Goal: Check status: Check status

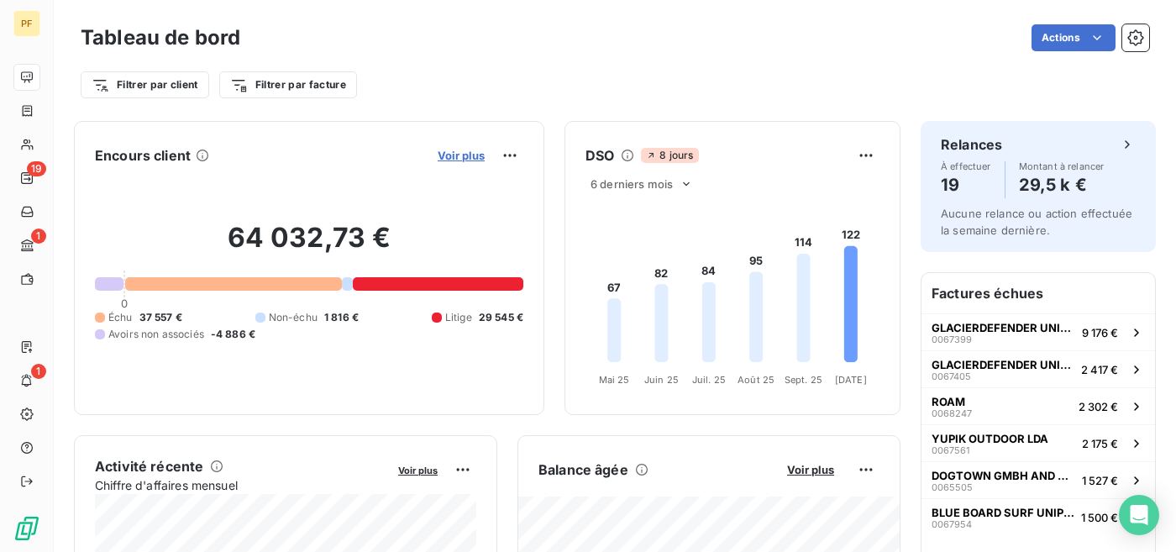
click at [473, 152] on span "Voir plus" at bounding box center [461, 155] width 47 height 13
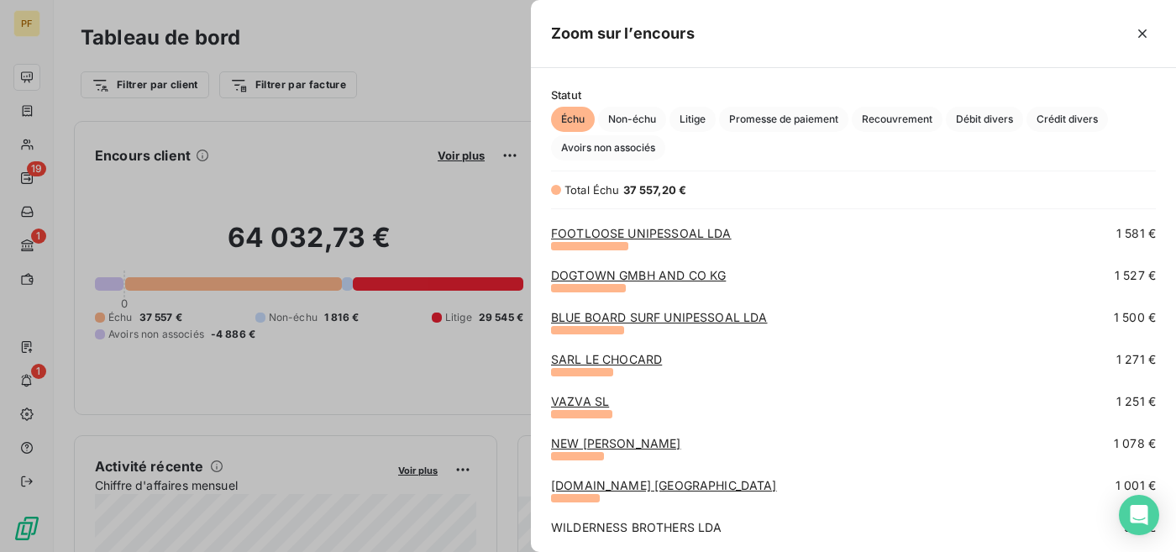
scroll to position [168, 0]
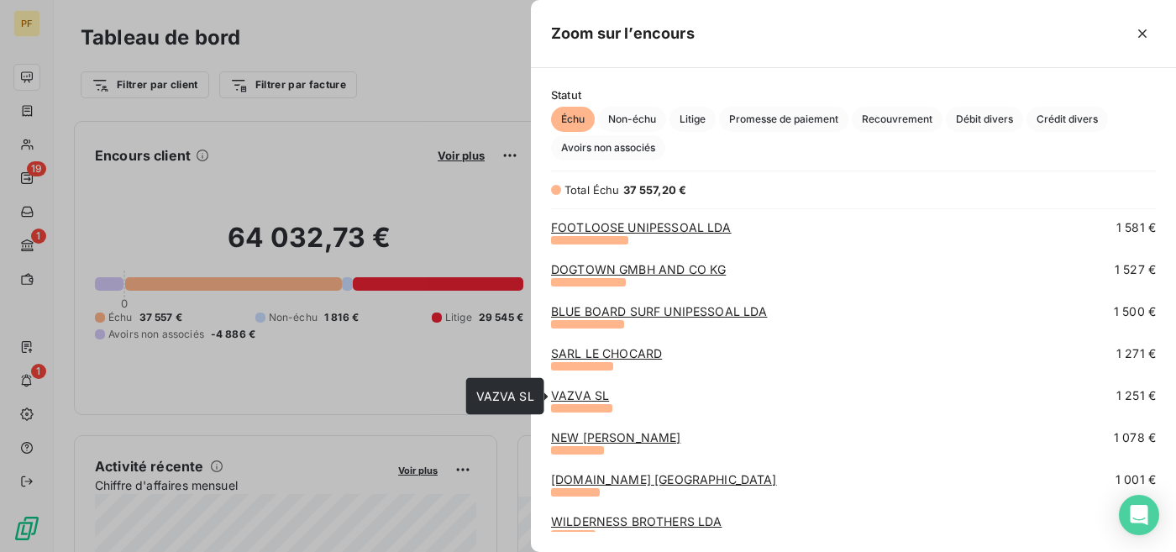
click at [576, 397] on link "VAZVA SL" at bounding box center [580, 395] width 58 height 14
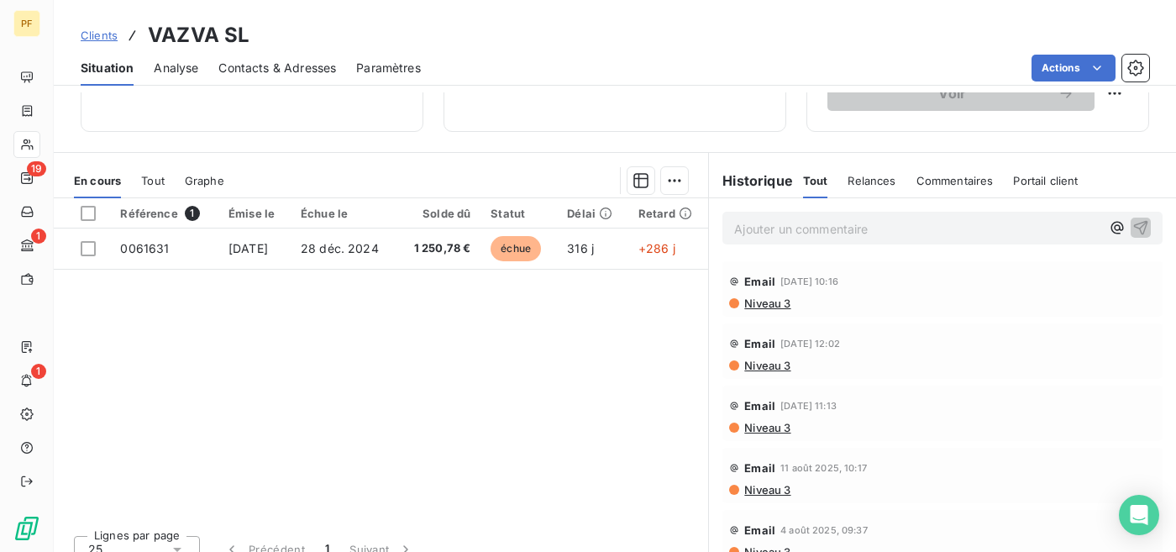
scroll to position [313, 0]
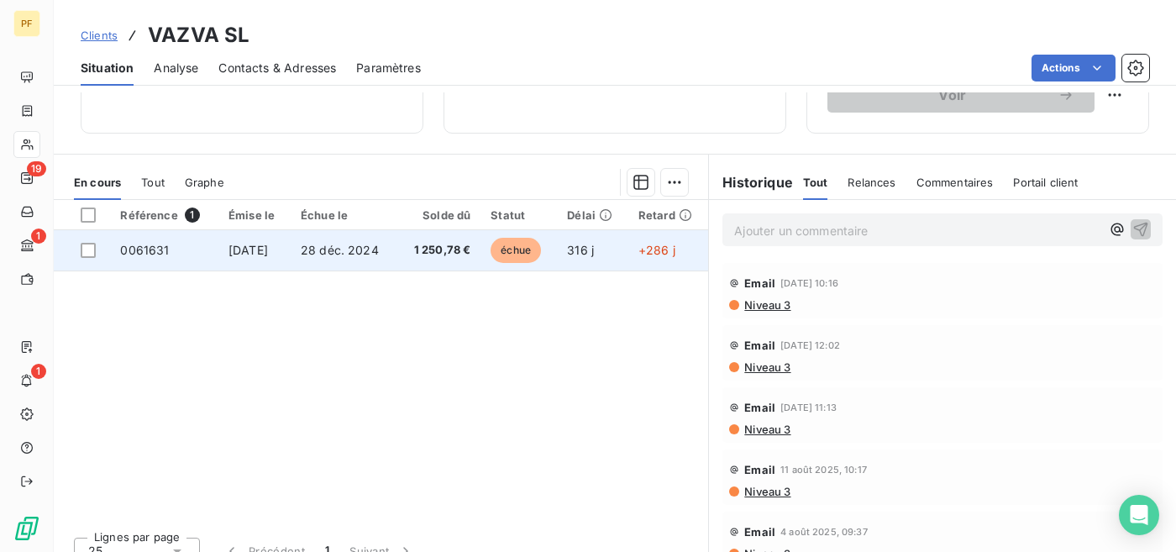
click at [491, 254] on td "échue" at bounding box center [518, 250] width 76 height 40
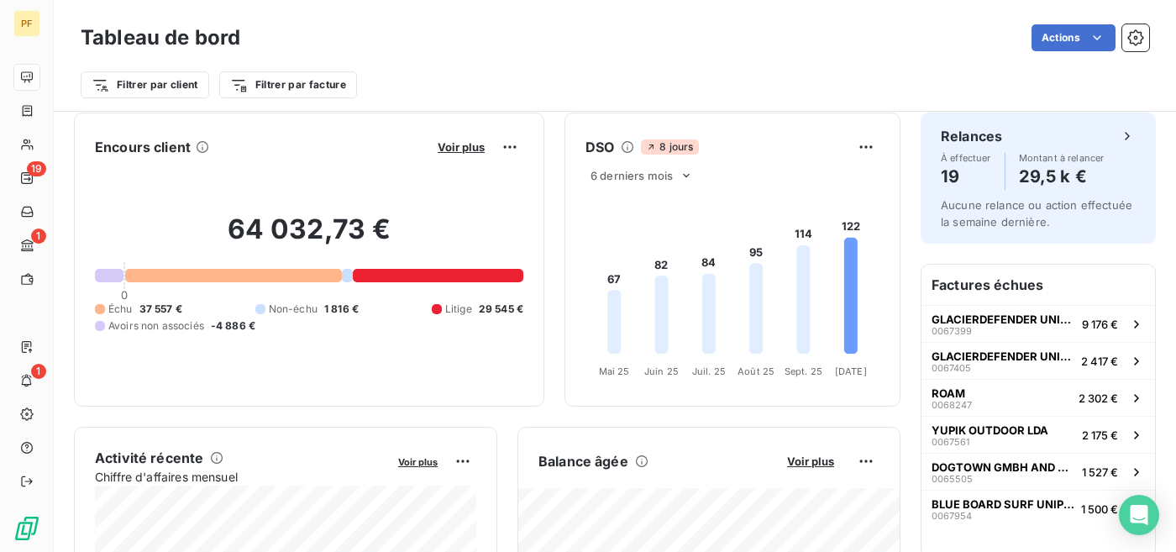
scroll to position [10, 0]
click at [460, 140] on span "Voir plus" at bounding box center [461, 145] width 47 height 13
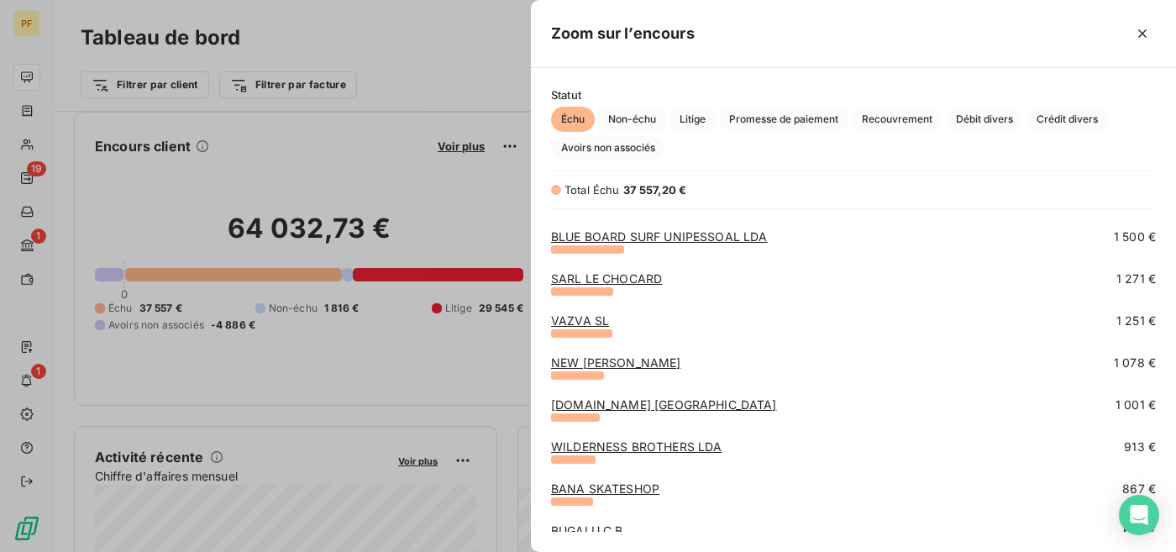
scroll to position [247, 0]
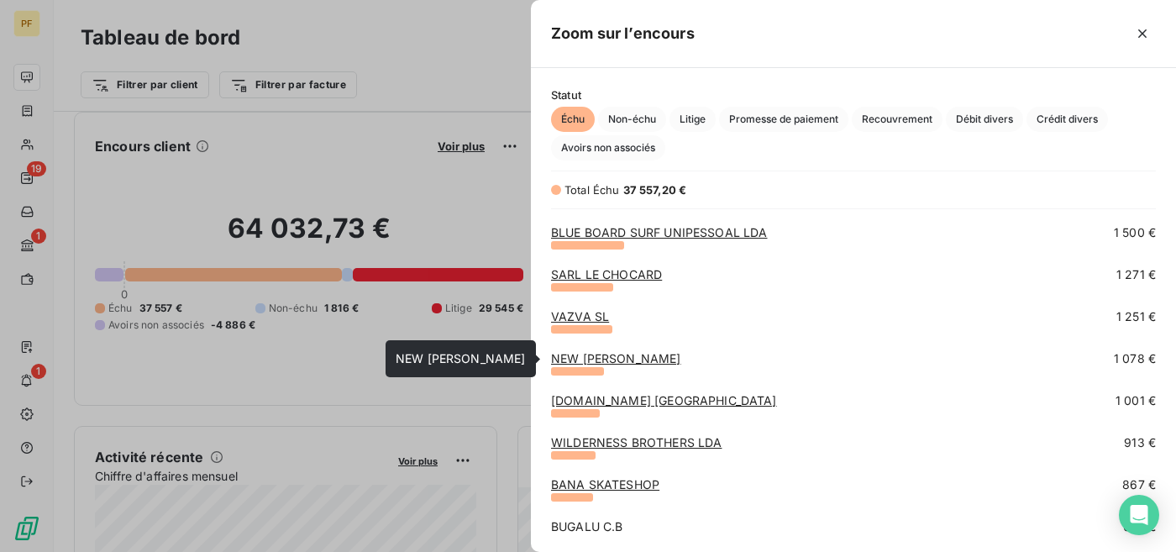
click at [644, 359] on link "NEW [PERSON_NAME]" at bounding box center [616, 358] width 130 height 14
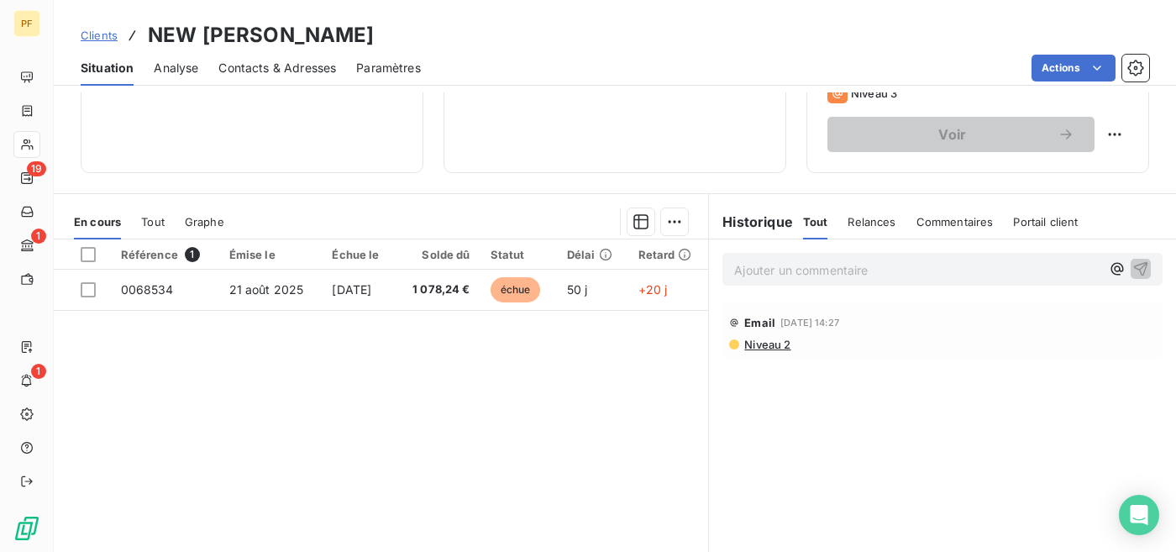
scroll to position [277, 0]
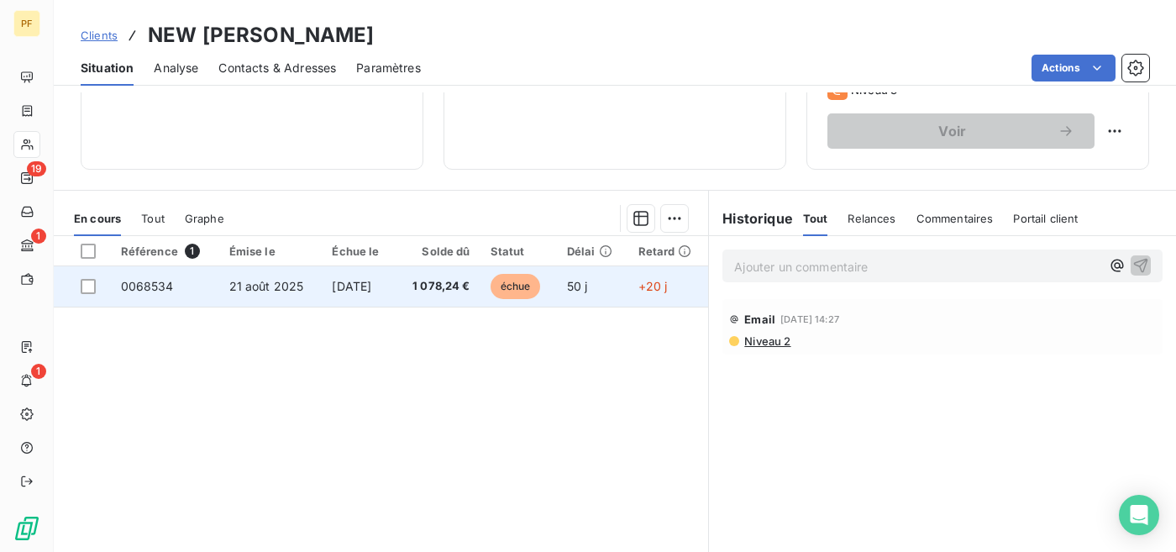
click at [520, 285] on span "échue" at bounding box center [515, 286] width 50 height 25
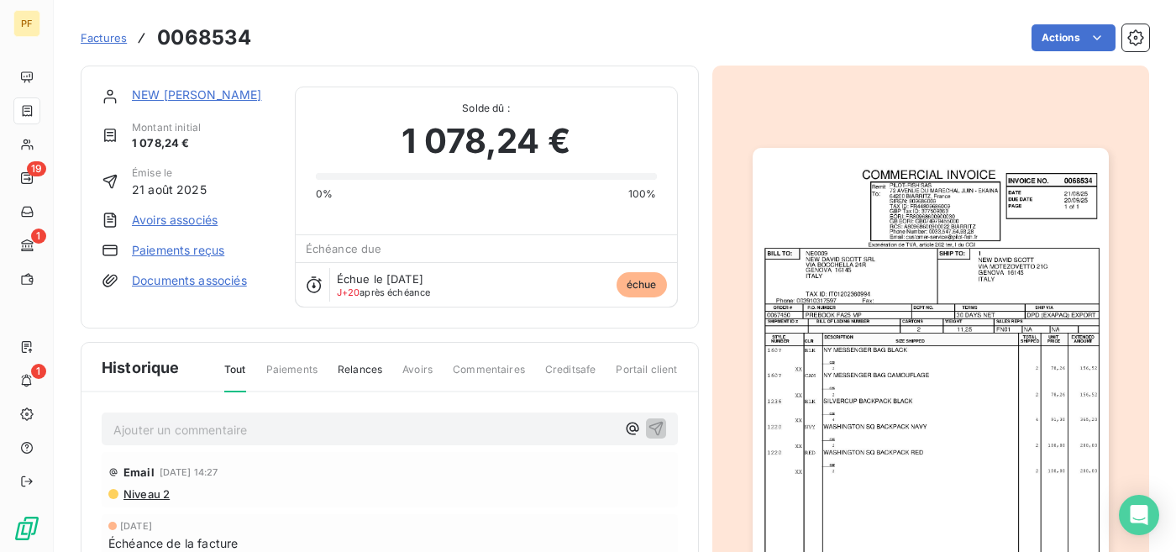
click at [931, 352] on img "button" at bounding box center [931, 399] width 356 height 502
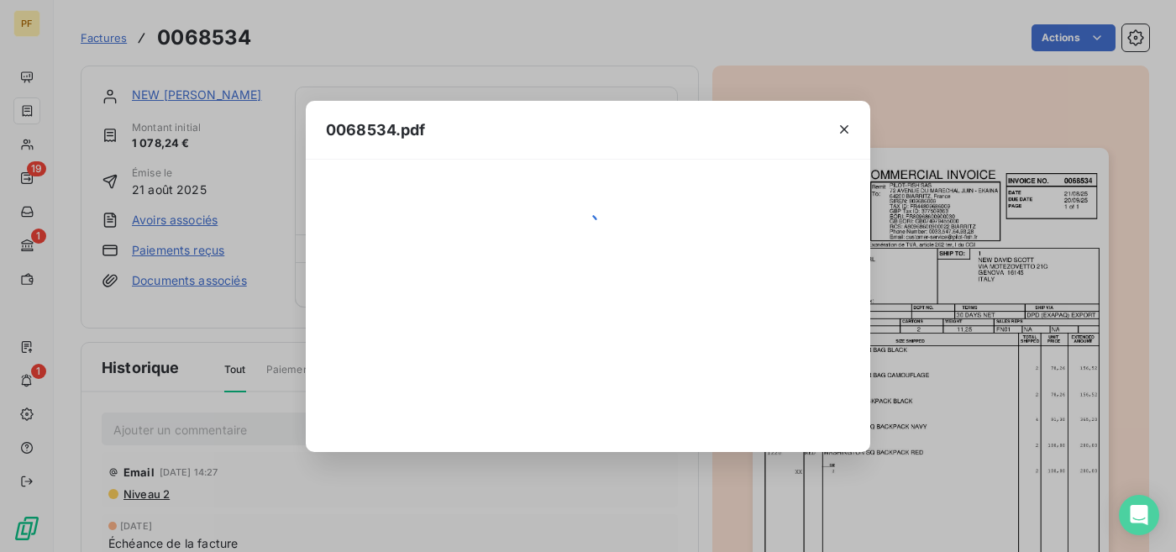
click at [931, 352] on div "0068534.pdf" at bounding box center [588, 276] width 1176 height 552
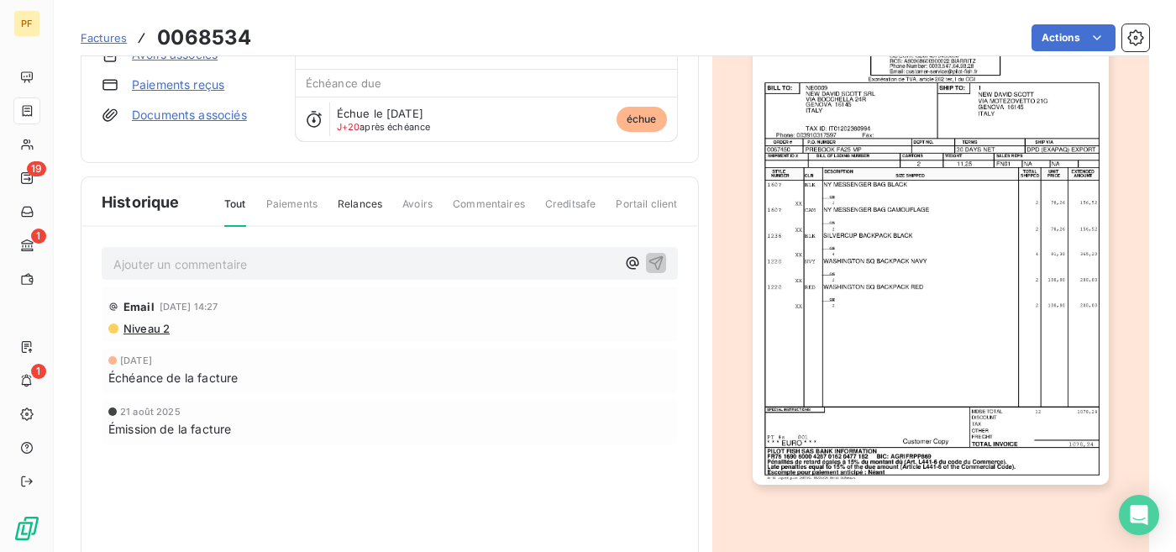
scroll to position [209, 0]
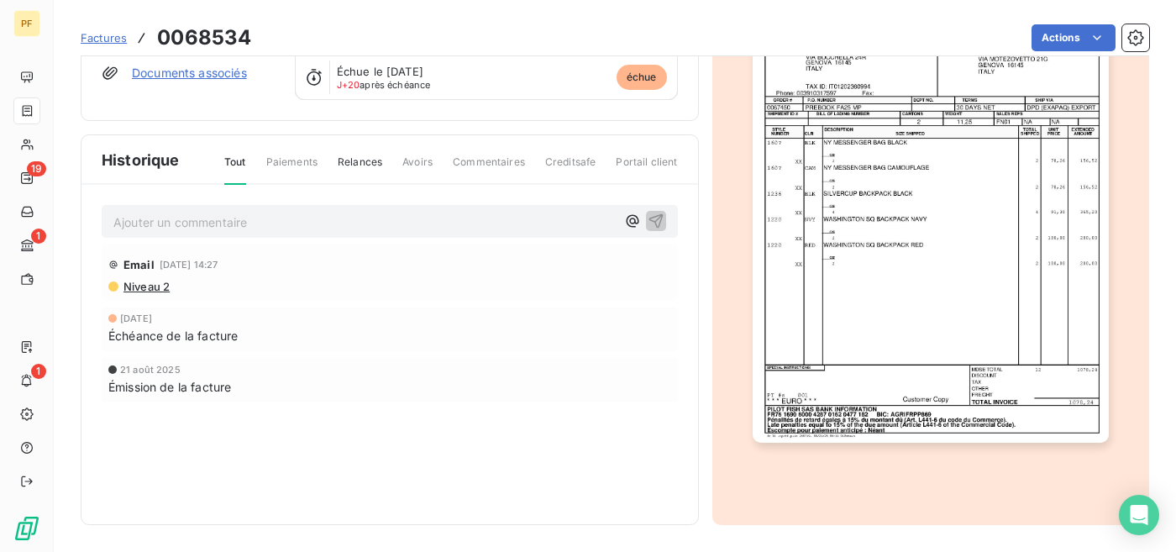
click at [298, 223] on p "Ajouter un commentaire ﻿" at bounding box center [364, 222] width 502 height 21
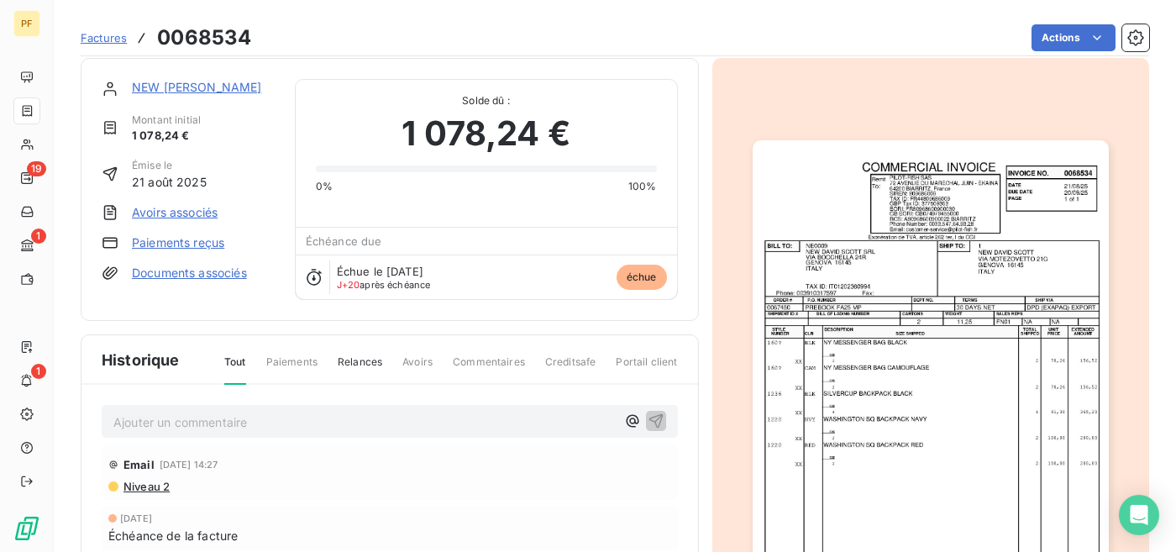
scroll to position [0, 0]
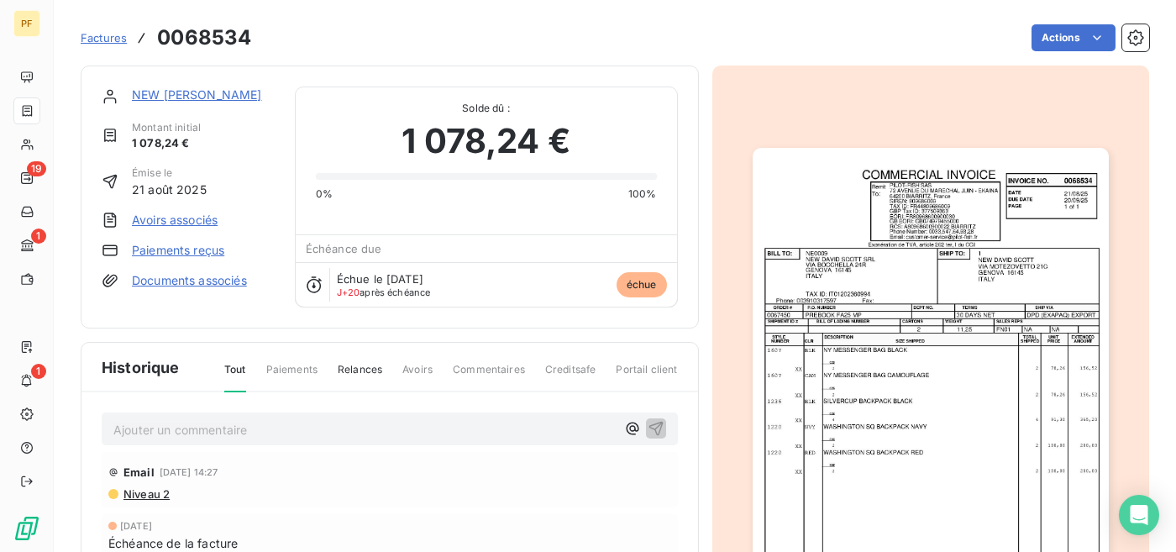
click at [872, 346] on img "button" at bounding box center [931, 399] width 356 height 502
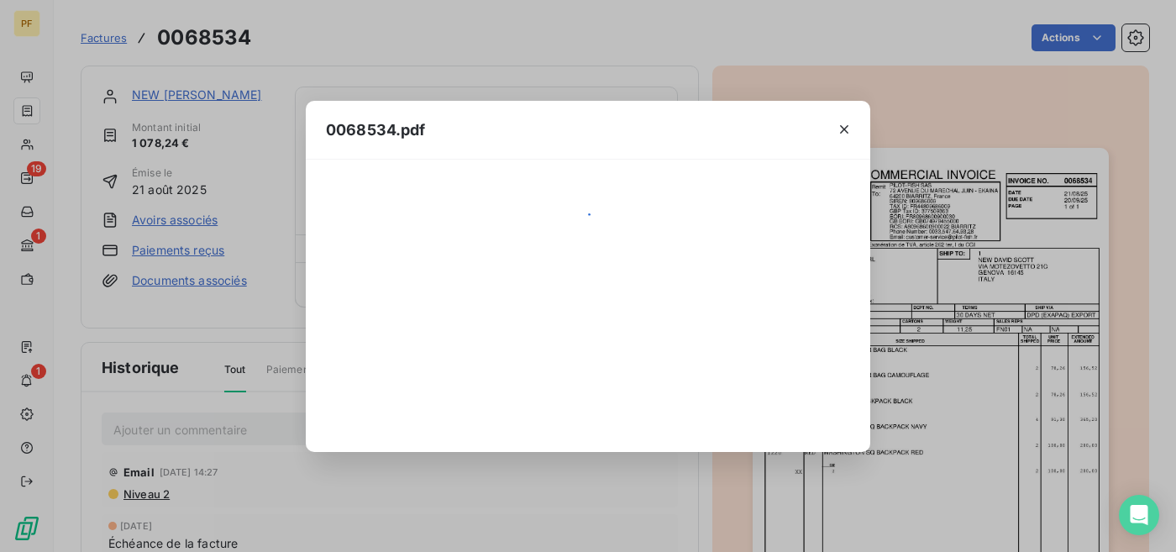
click at [872, 346] on div "0068534.pdf" at bounding box center [588, 276] width 1176 height 552
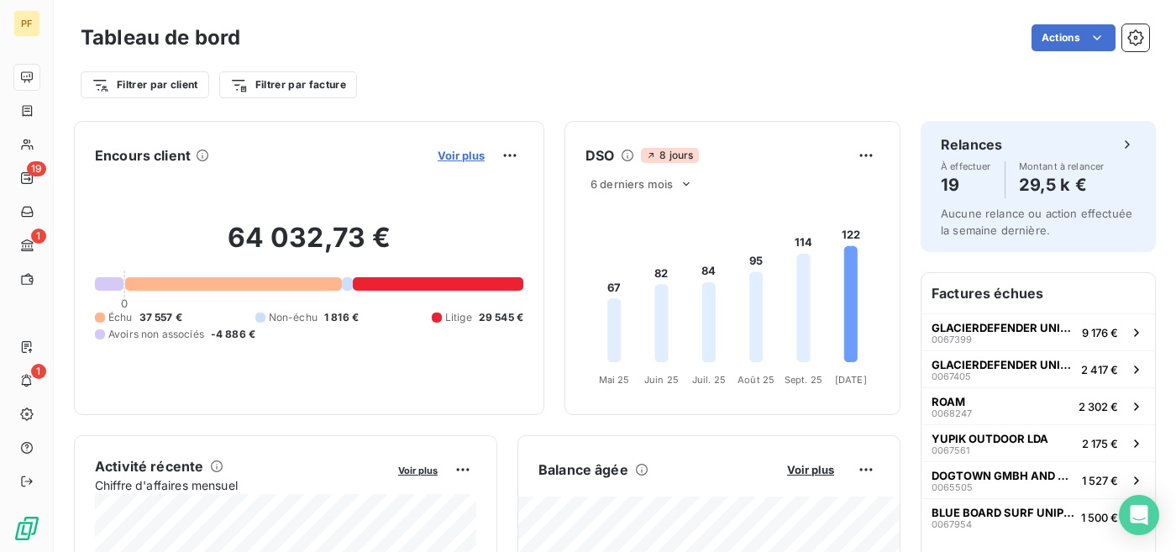
click at [462, 154] on span "Voir plus" at bounding box center [461, 155] width 47 height 13
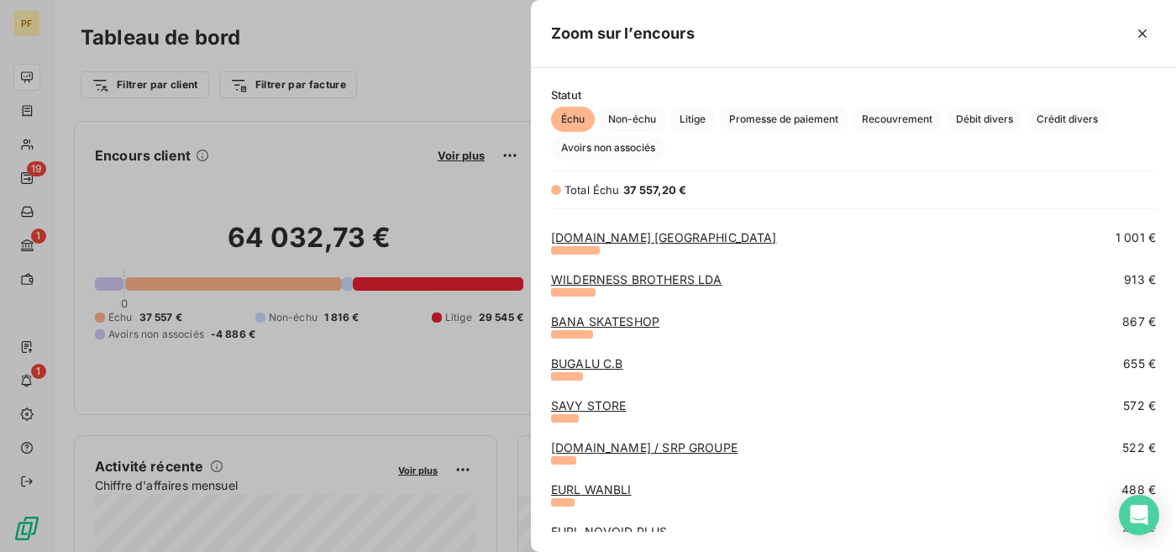
scroll to position [412, 0]
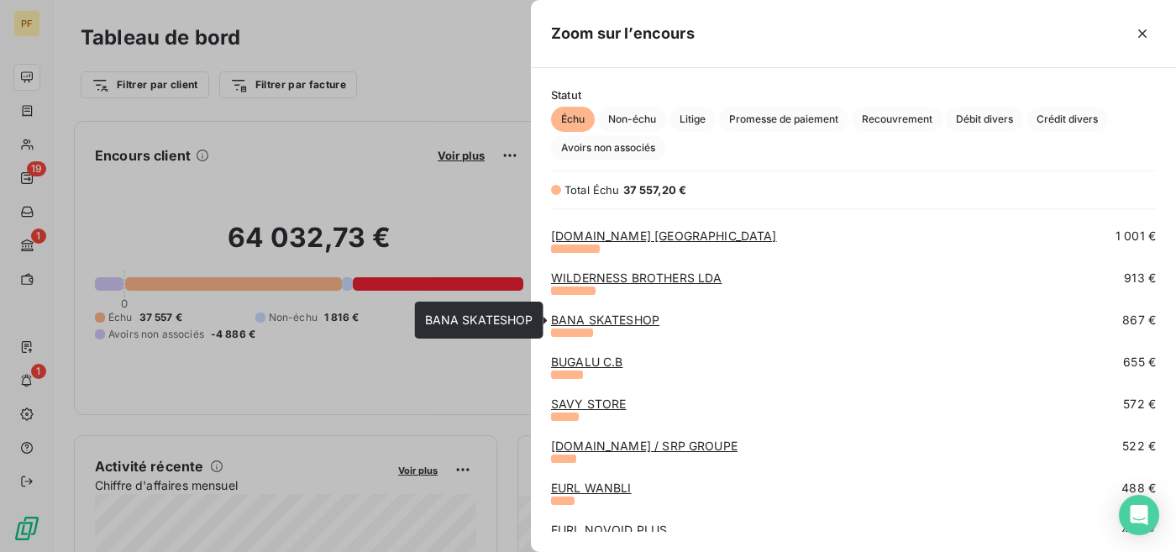
click at [632, 322] on link "BANA SKATESHOP" at bounding box center [605, 319] width 108 height 14
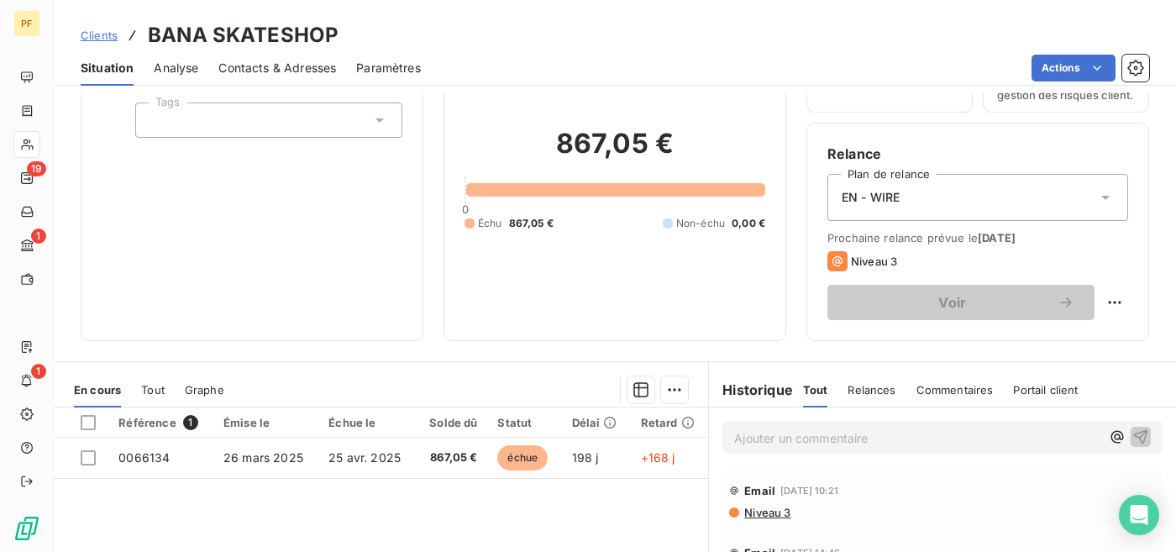
scroll to position [116, 0]
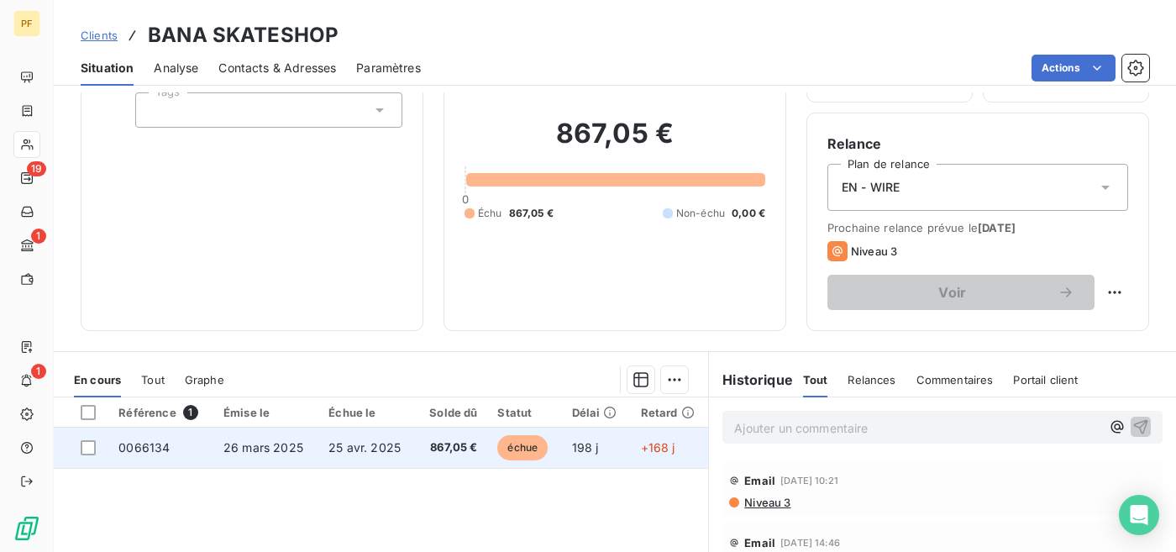
click at [428, 443] on span "867,05 €" at bounding box center [452, 447] width 52 height 17
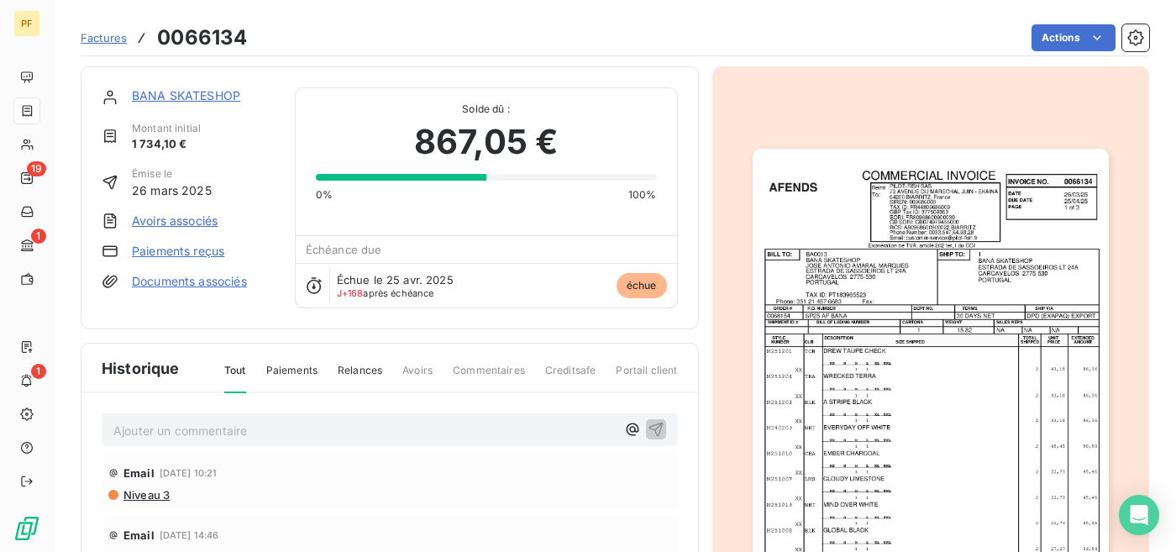
scroll to position [11, 0]
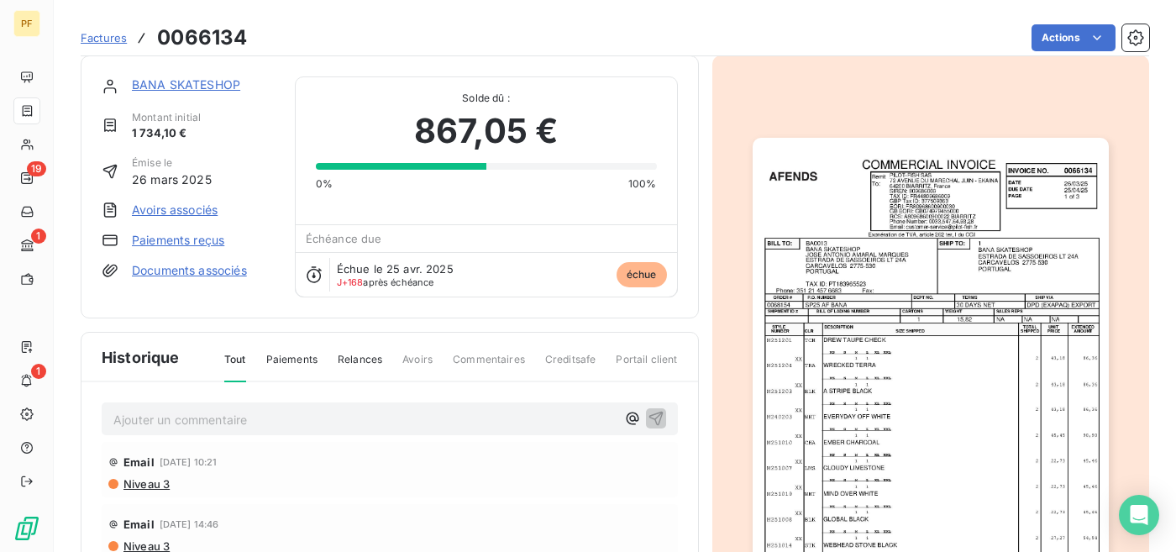
click at [914, 396] on img "button" at bounding box center [931, 389] width 356 height 502
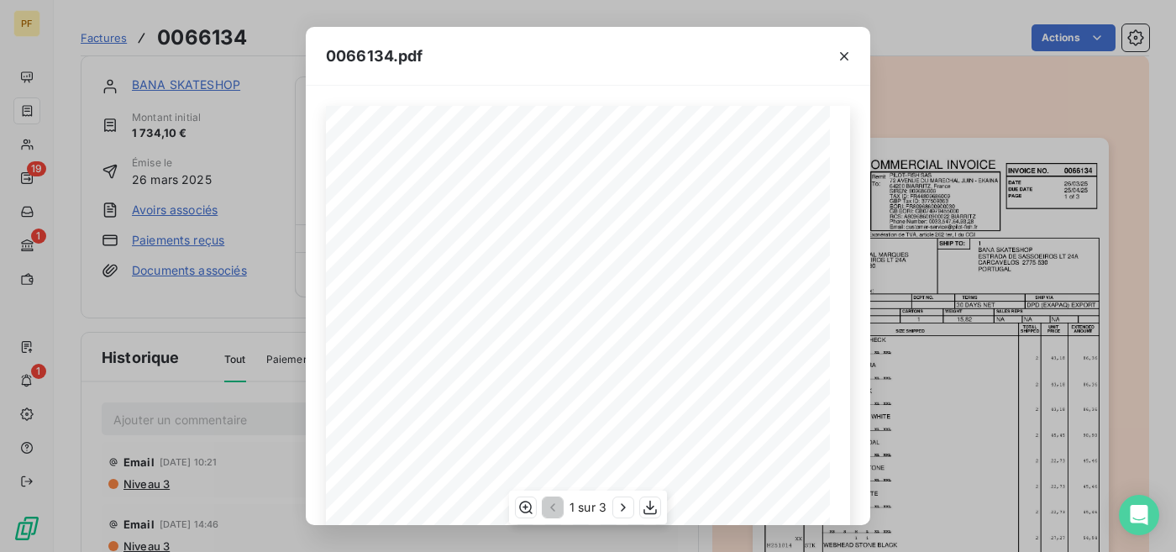
scroll to position [3, 0]
click at [653, 501] on icon "button" at bounding box center [650, 507] width 17 height 17
click at [652, 501] on icon "button" at bounding box center [650, 507] width 17 height 17
click at [838, 53] on icon "button" at bounding box center [844, 56] width 17 height 17
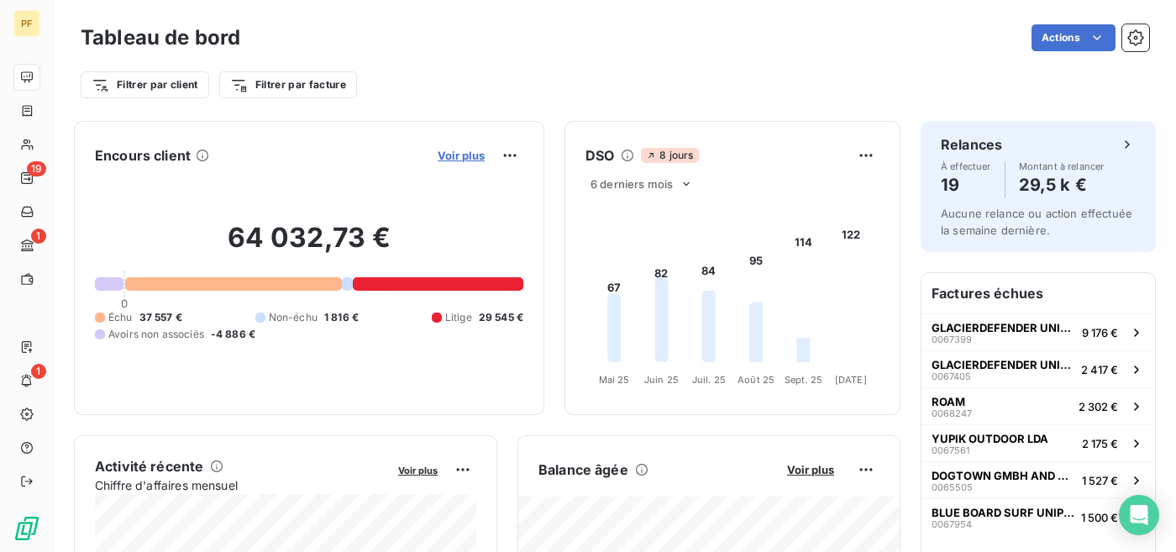
click at [469, 159] on span "Voir plus" at bounding box center [461, 155] width 47 height 13
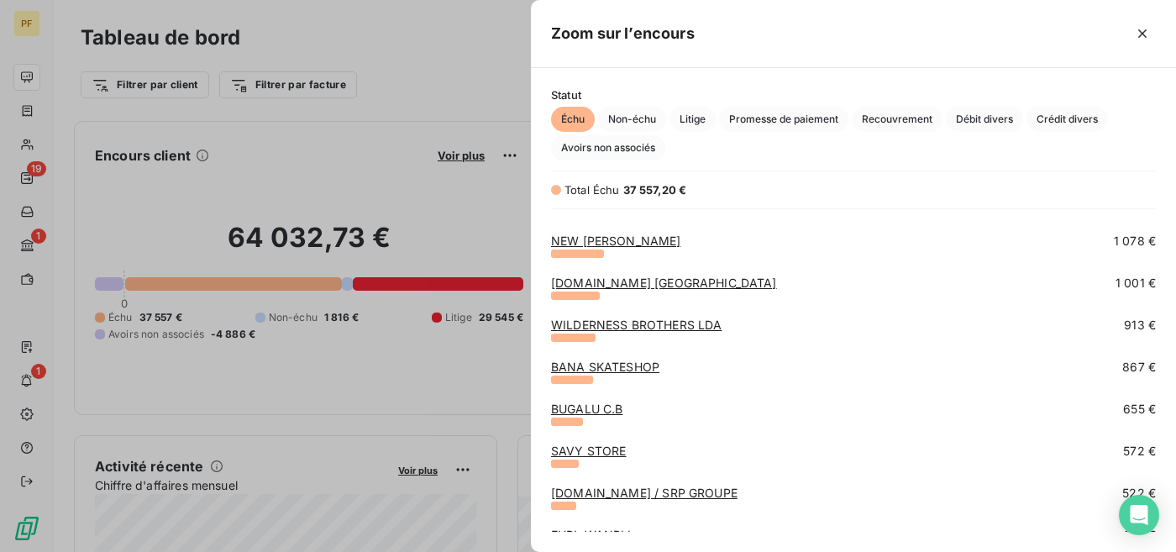
scroll to position [365, 0]
click at [587, 410] on link "BUGALU C.B" at bounding box center [587, 408] width 72 height 14
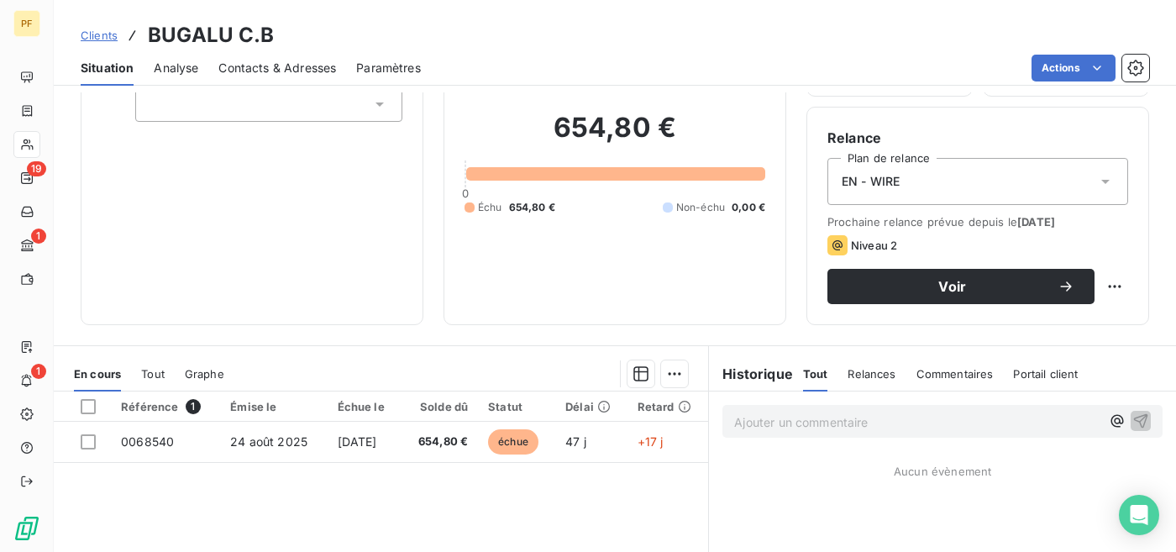
scroll to position [124, 0]
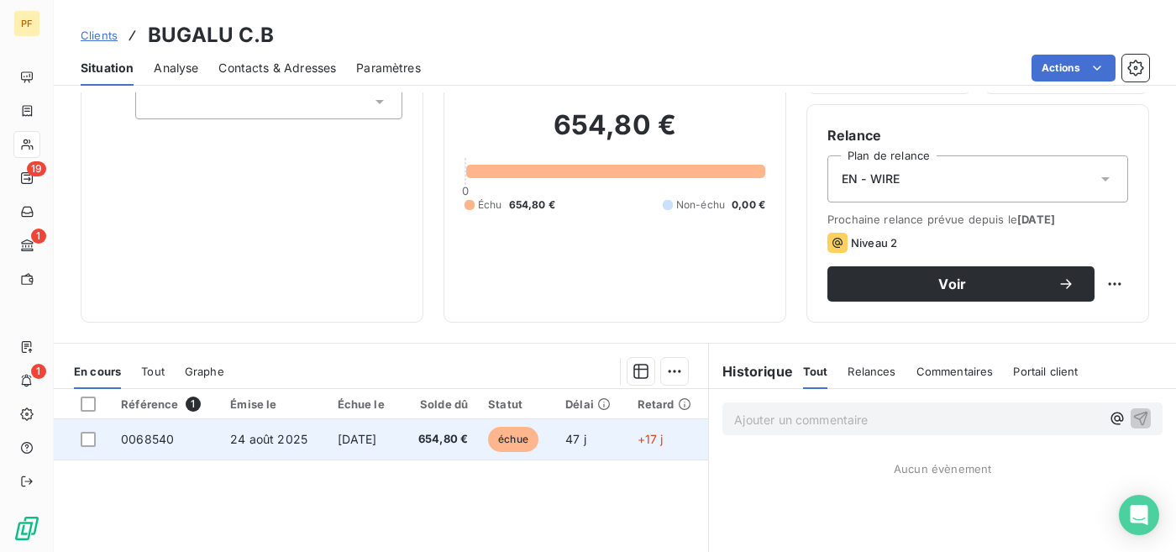
click at [340, 436] on span "[DATE]" at bounding box center [357, 439] width 39 height 14
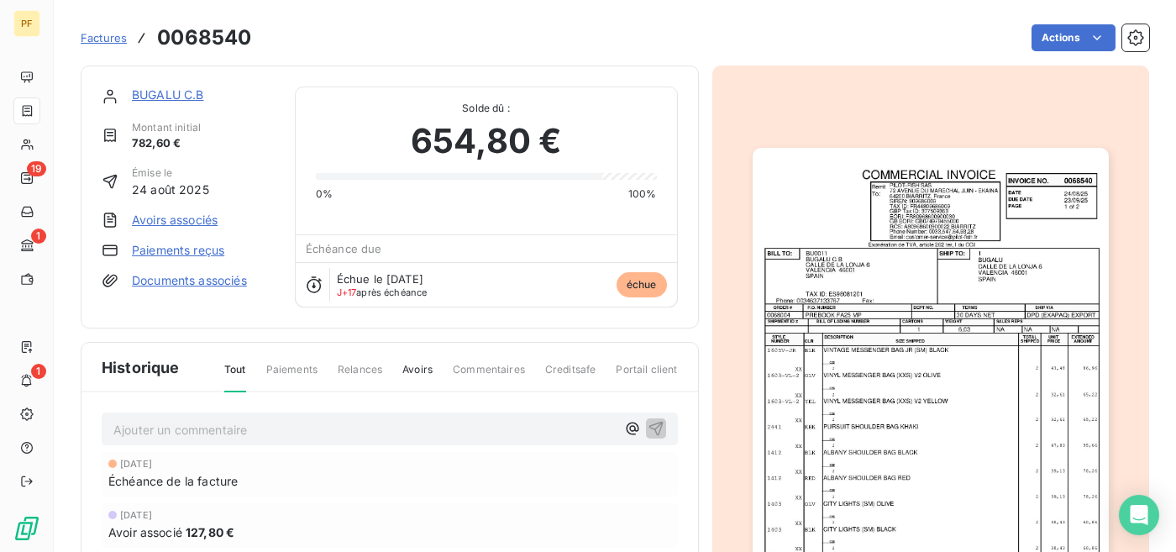
click at [947, 306] on img "button" at bounding box center [931, 399] width 356 height 502
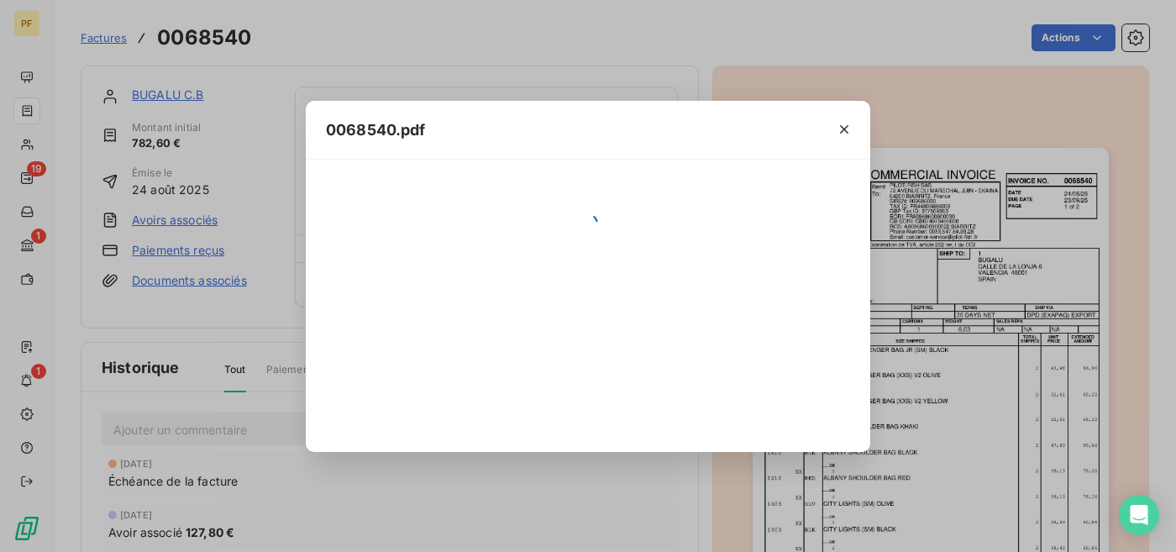
click at [947, 306] on div "0068540.pdf" at bounding box center [588, 276] width 1176 height 552
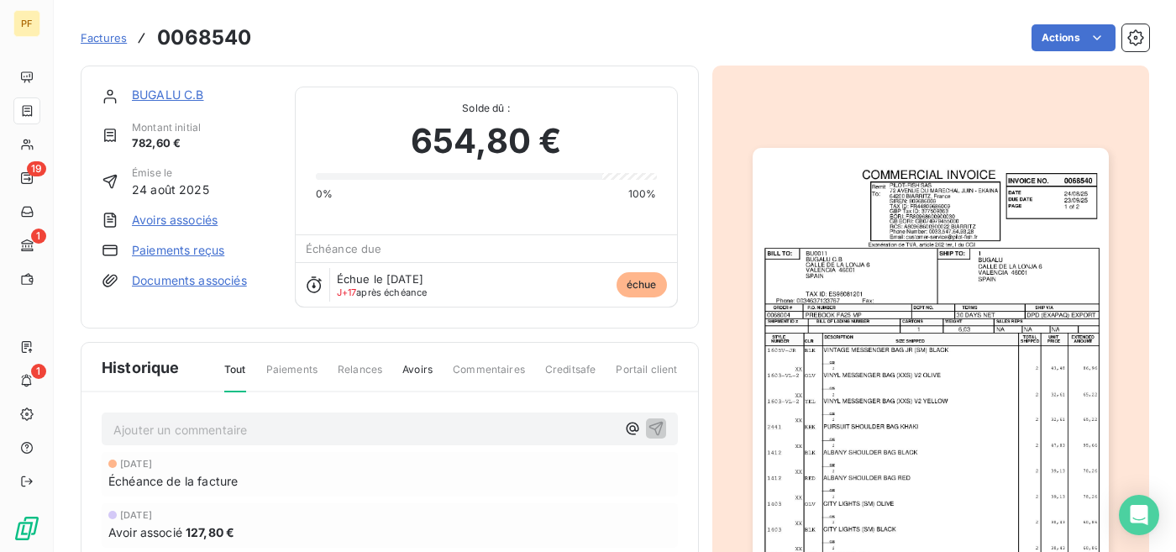
click at [905, 412] on img "button" at bounding box center [931, 399] width 356 height 502
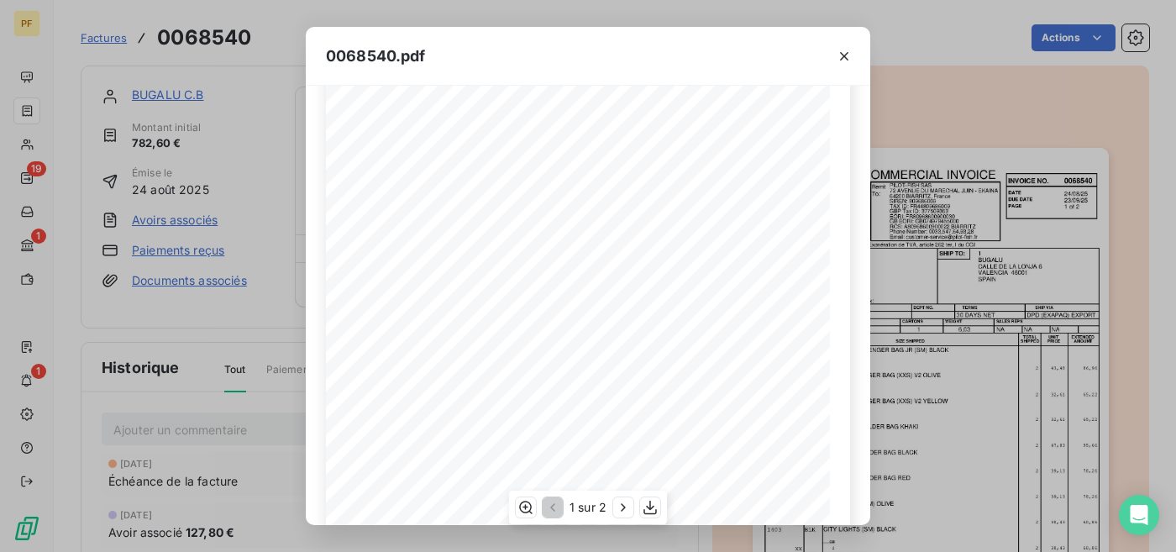
scroll to position [314, 0]
click at [619, 504] on icon "button" at bounding box center [623, 507] width 17 height 17
click at [843, 55] on icon "button" at bounding box center [844, 56] width 8 height 8
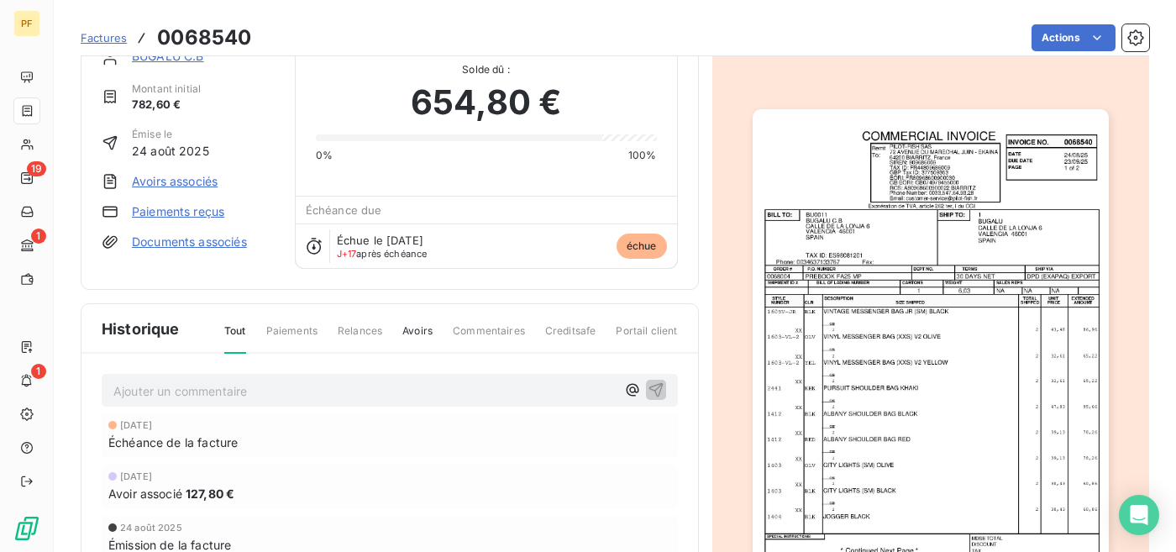
scroll to position [39, 0]
click at [211, 497] on span "127,80 €" at bounding box center [210, 494] width 49 height 18
click at [152, 480] on span "[DATE]" at bounding box center [136, 477] width 32 height 10
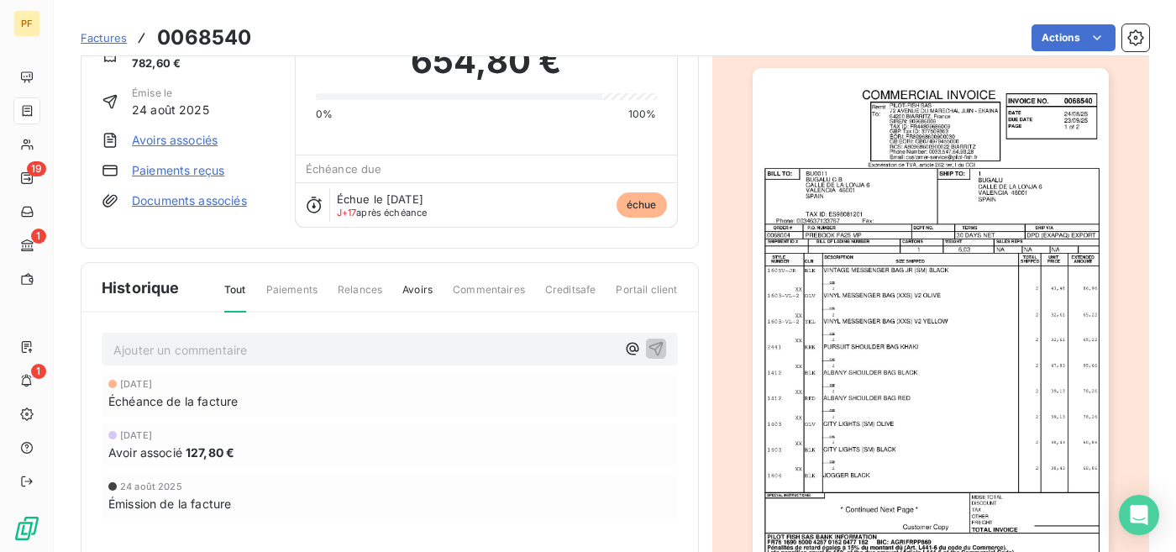
scroll to position [209, 0]
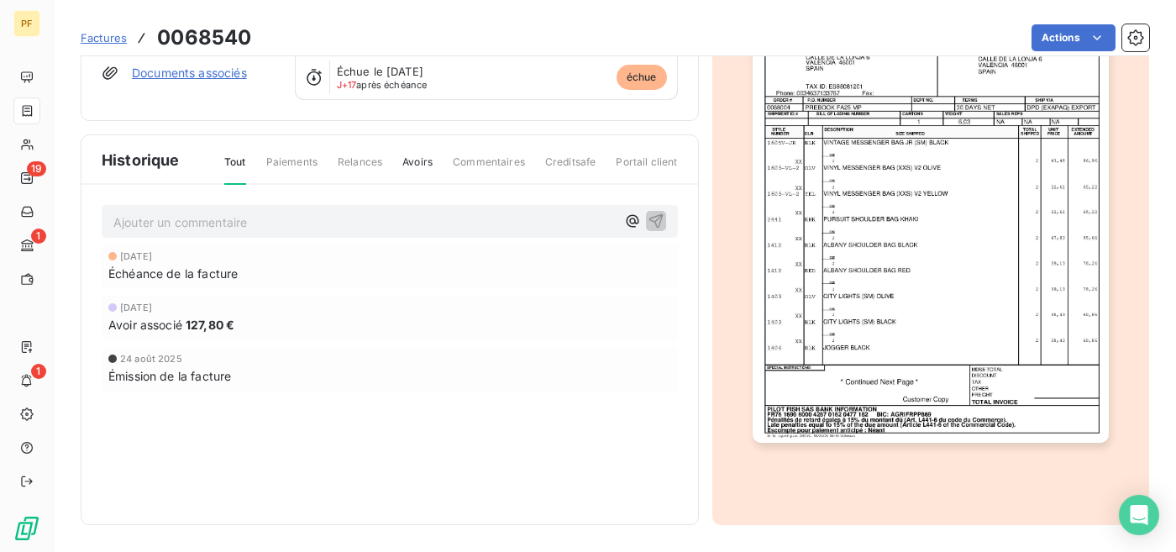
click at [969, 394] on img "button" at bounding box center [931, 191] width 356 height 502
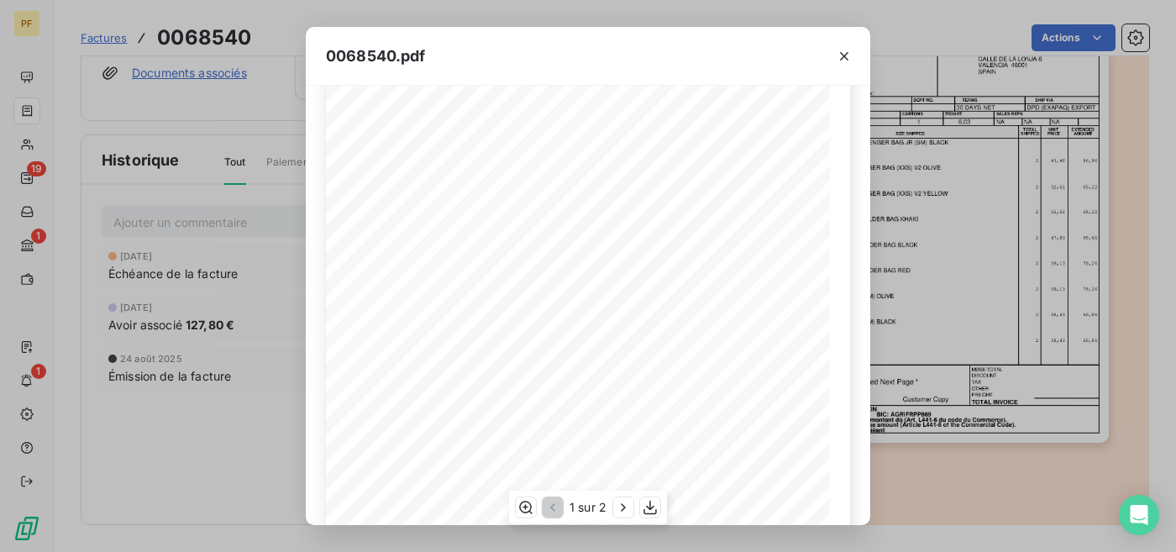
scroll to position [314, 0]
click at [622, 507] on icon "button" at bounding box center [623, 507] width 17 height 17
click at [651, 511] on icon "button" at bounding box center [651, 507] width 17 height 17
click at [838, 55] on icon "button" at bounding box center [844, 56] width 17 height 17
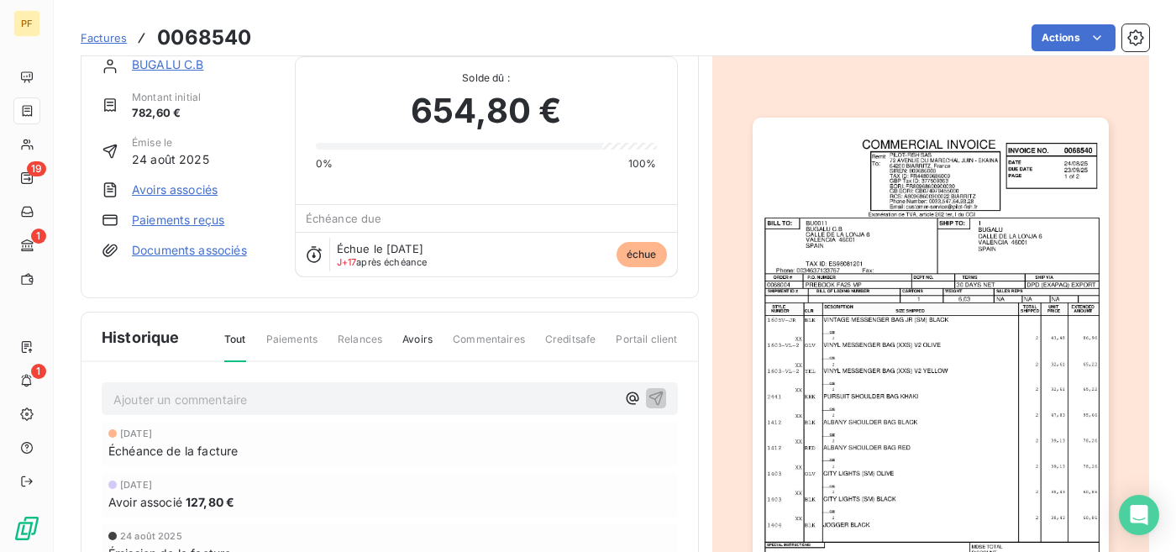
scroll to position [33, 0]
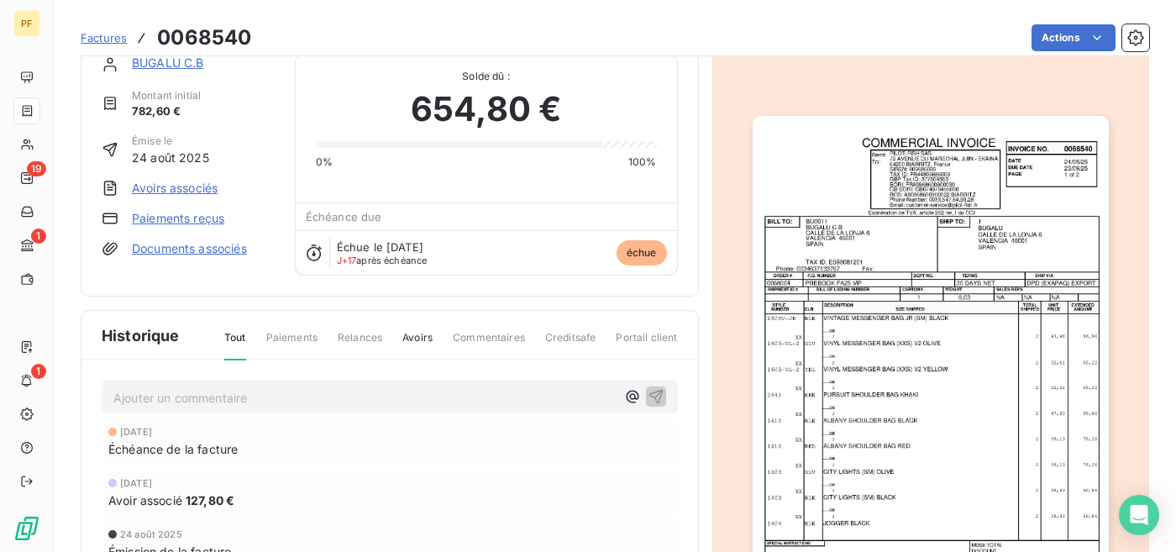
click at [167, 183] on link "Avoirs associés" at bounding box center [175, 188] width 86 height 17
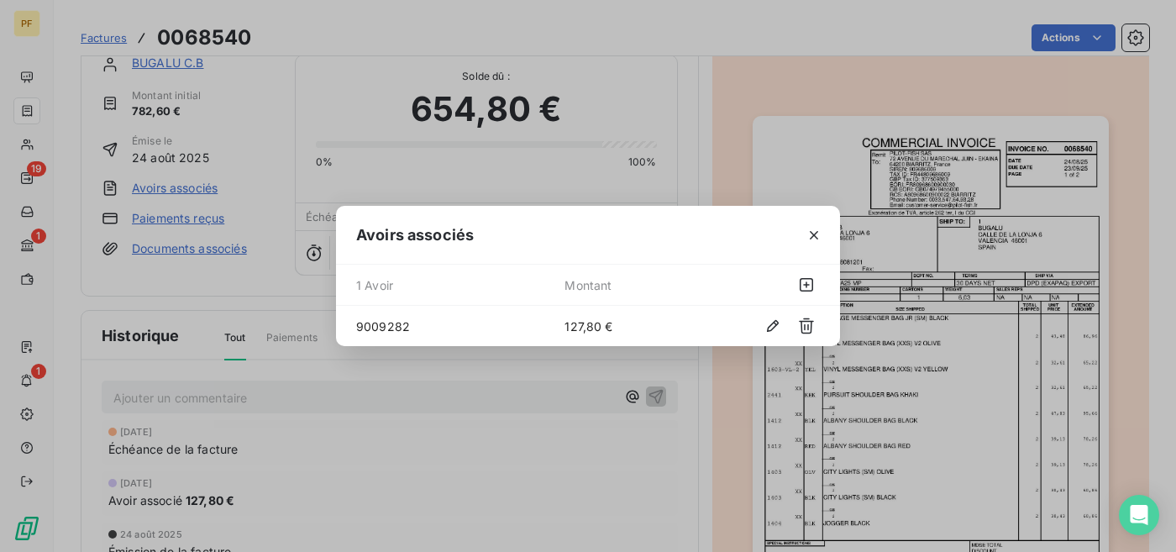
click at [427, 323] on span "9009282" at bounding box center [460, 326] width 208 height 18
click at [768, 284] on div at bounding box center [773, 284] width 92 height 27
click at [616, 335] on div "9009282 127,80 €" at bounding box center [588, 326] width 504 height 40
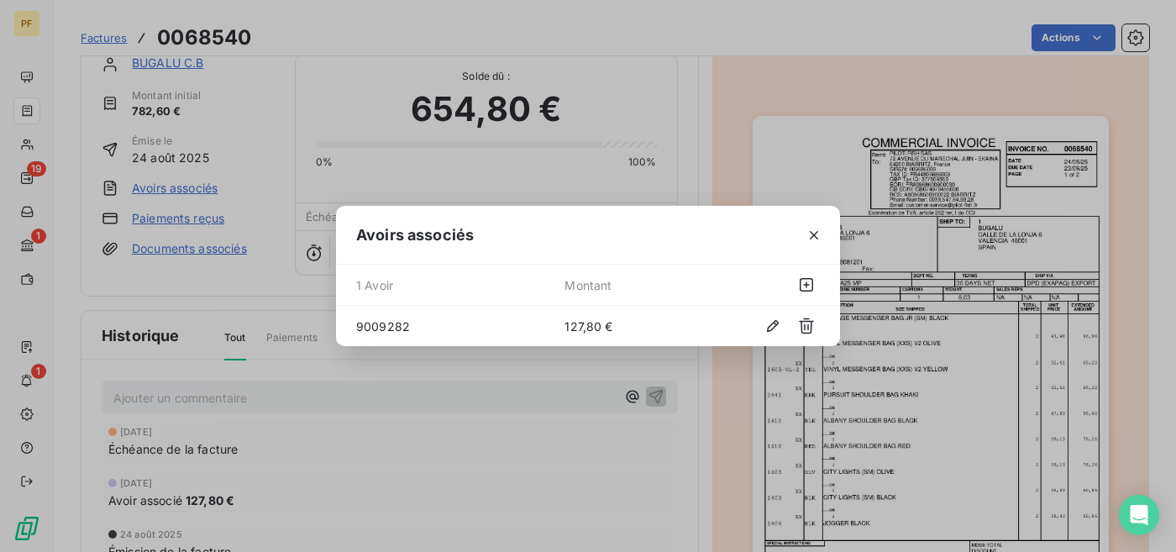
click at [373, 489] on div "Avoirs associés 1 Avoir Montant 9009282 127,80 €" at bounding box center [588, 276] width 1176 height 552
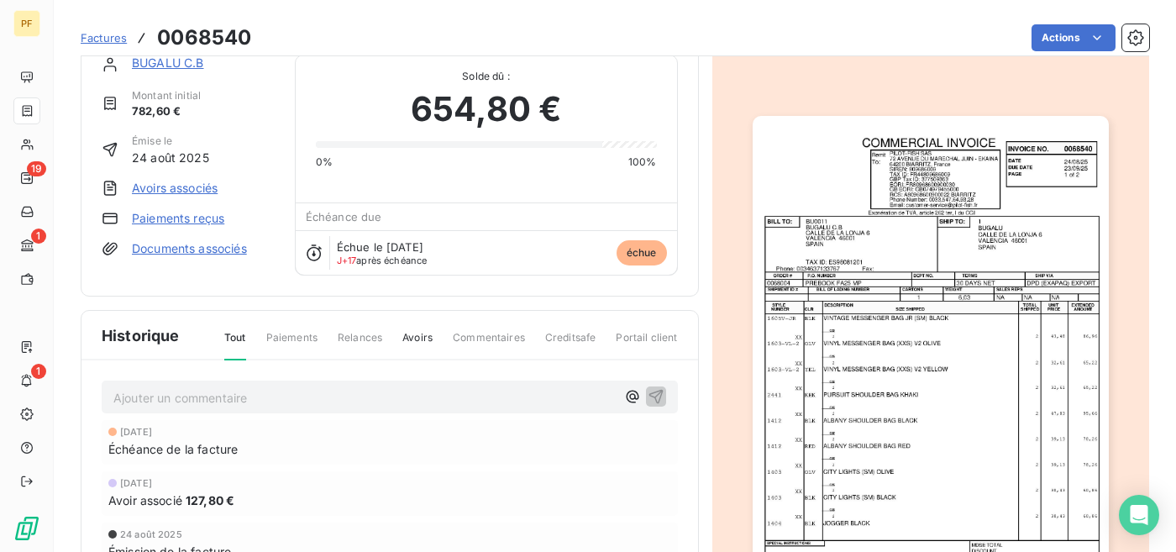
click at [193, 506] on span "127,80 €" at bounding box center [210, 500] width 49 height 18
click at [421, 335] on span "Avoirs" at bounding box center [417, 344] width 30 height 29
click at [429, 338] on span "Avoirs" at bounding box center [416, 345] width 31 height 30
click at [152, 435] on span "[DATE]" at bounding box center [136, 432] width 32 height 10
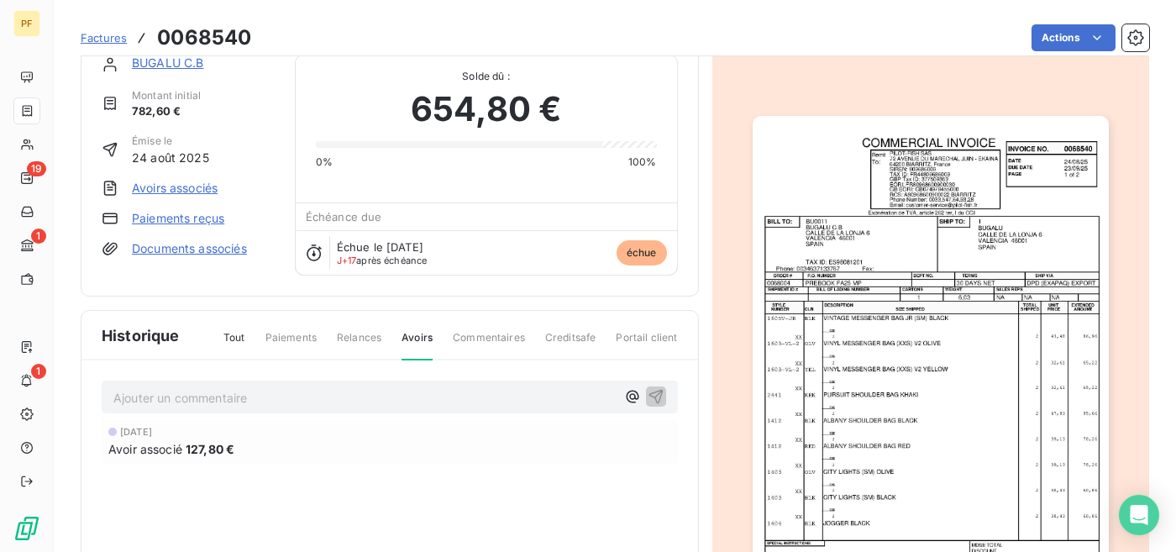
click at [152, 435] on span "[DATE]" at bounding box center [136, 432] width 32 height 10
click at [263, 454] on div "Avoir associé 127,80 €" at bounding box center [389, 449] width 563 height 18
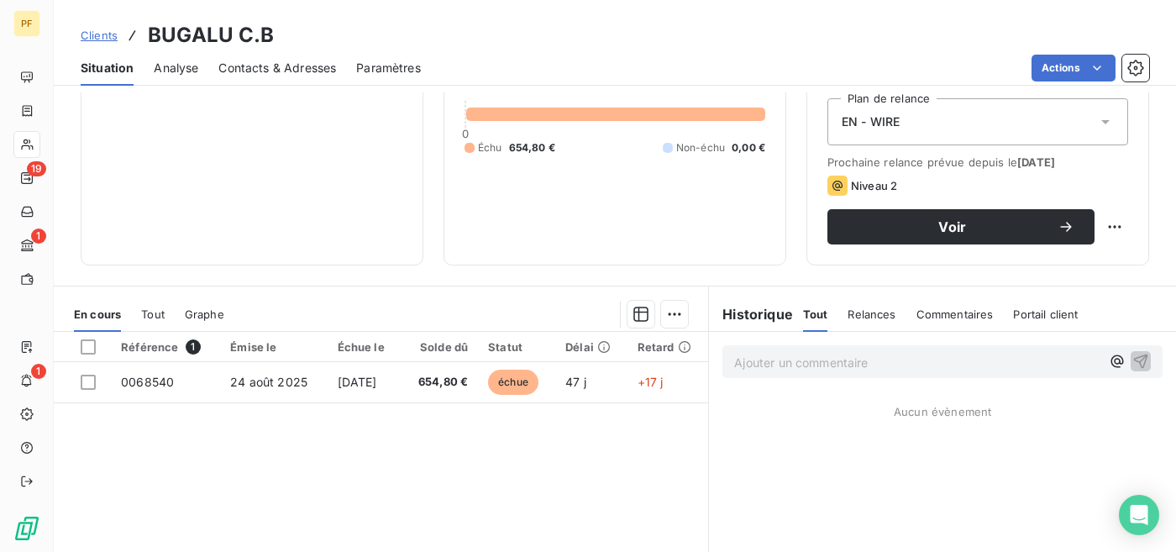
scroll to position [182, 0]
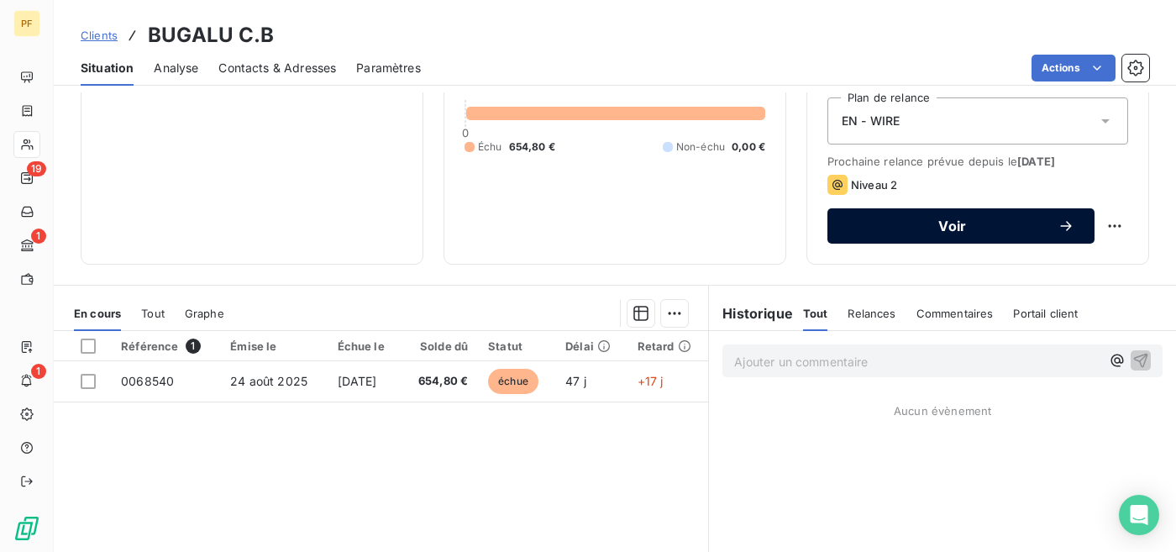
click at [936, 223] on span "Voir" at bounding box center [952, 225] width 210 height 13
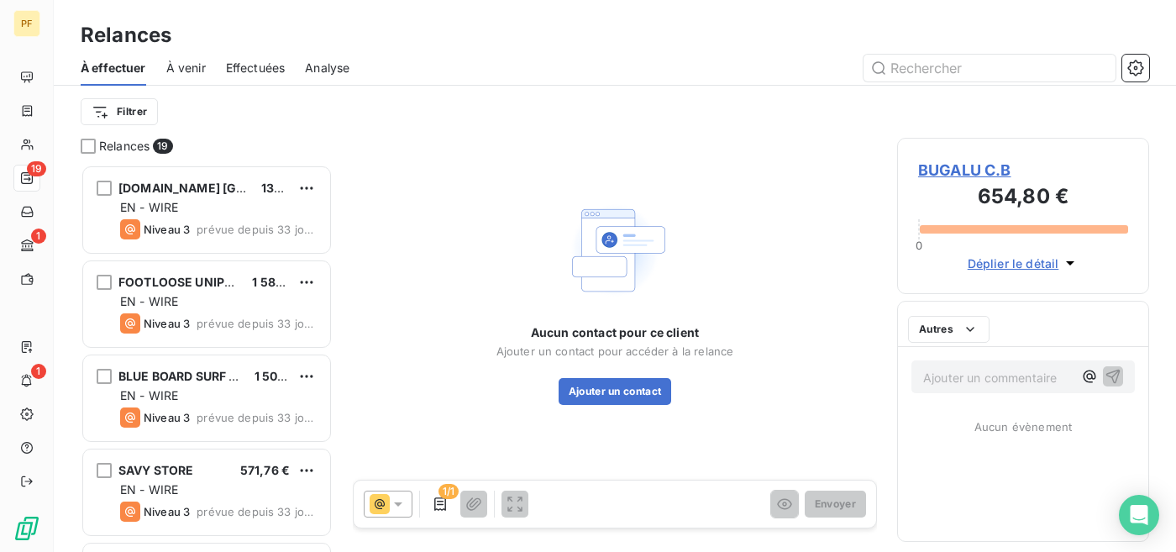
scroll to position [387, 252]
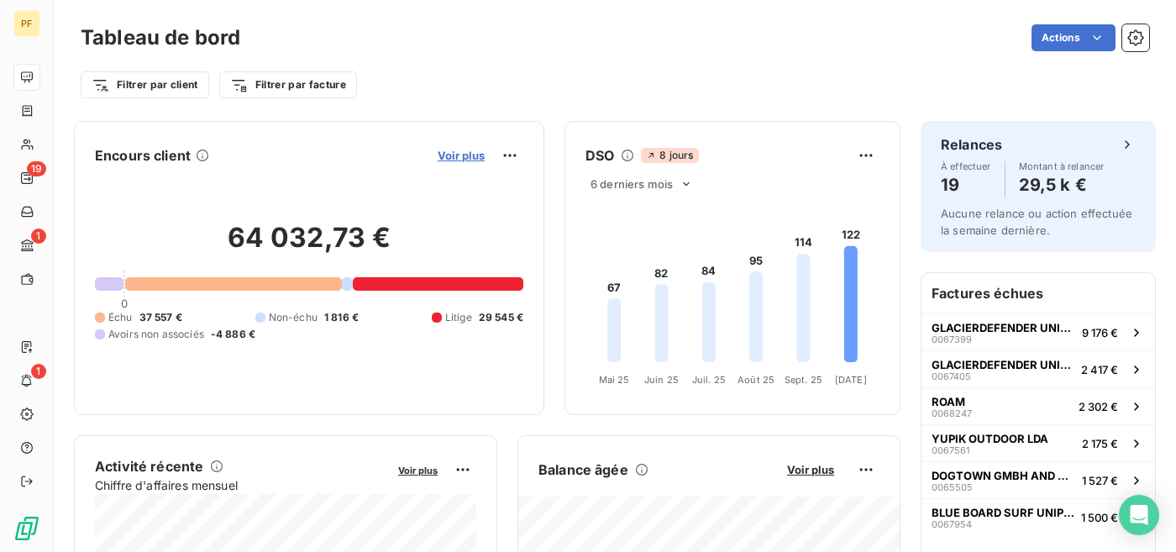
click at [471, 160] on span "Voir plus" at bounding box center [461, 155] width 47 height 13
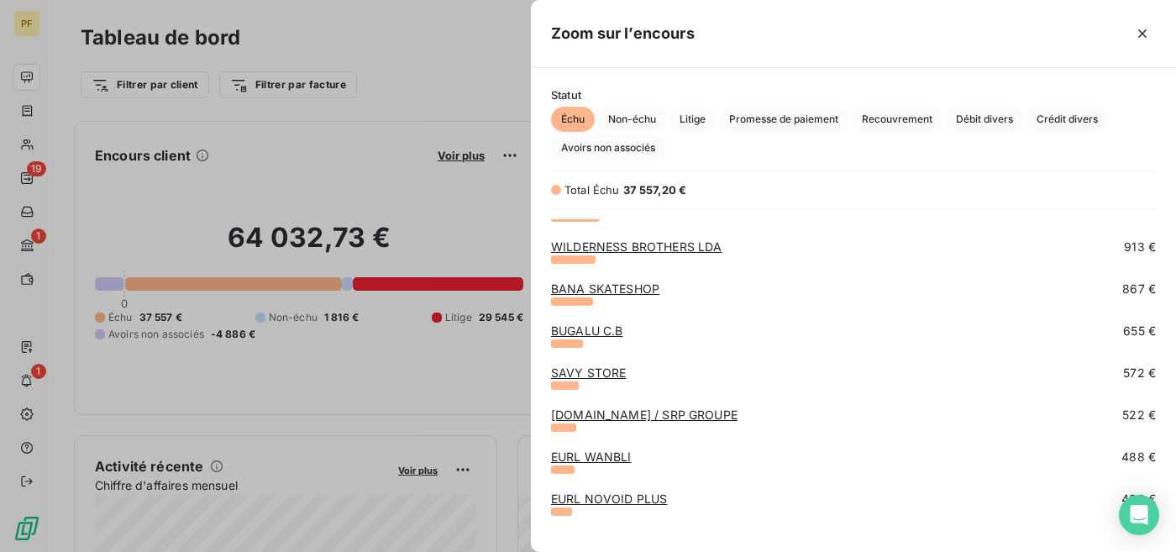
scroll to position [459, 0]
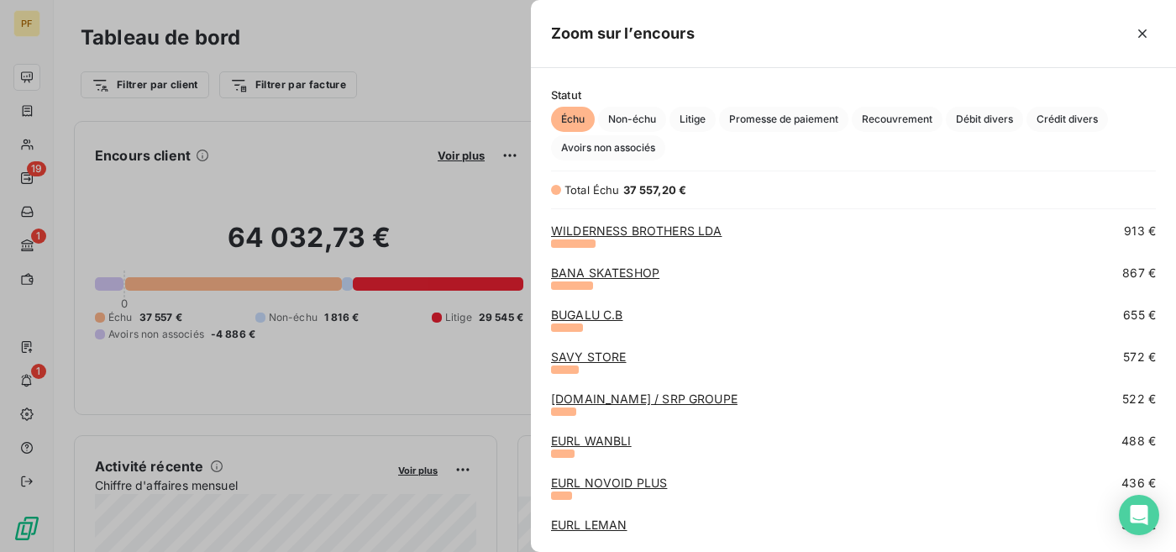
click at [608, 359] on link "SAVY STORE" at bounding box center [589, 356] width 76 height 14
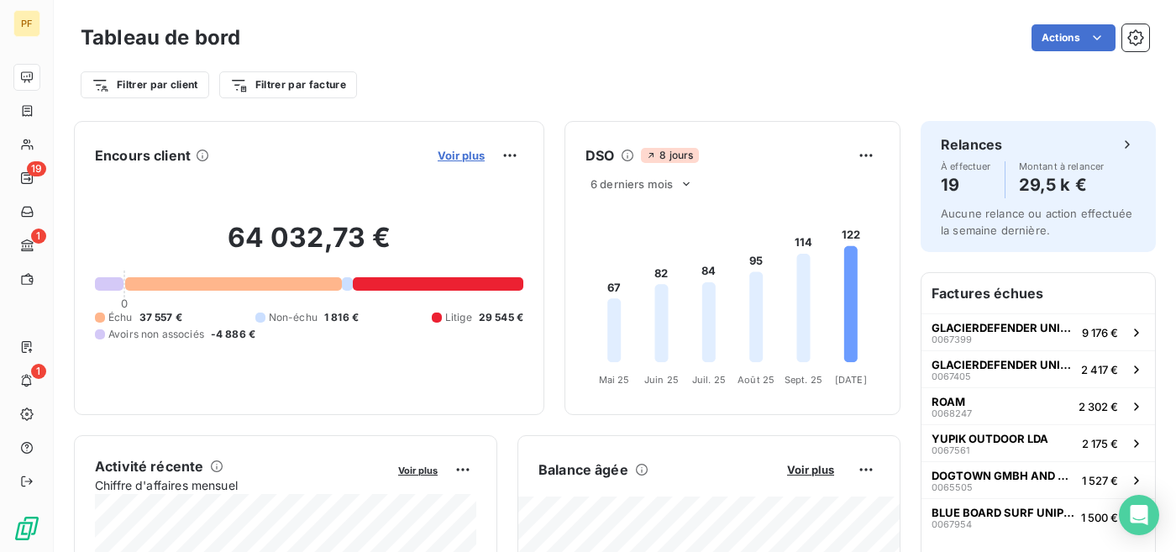
click at [448, 155] on span "Voir plus" at bounding box center [461, 155] width 47 height 13
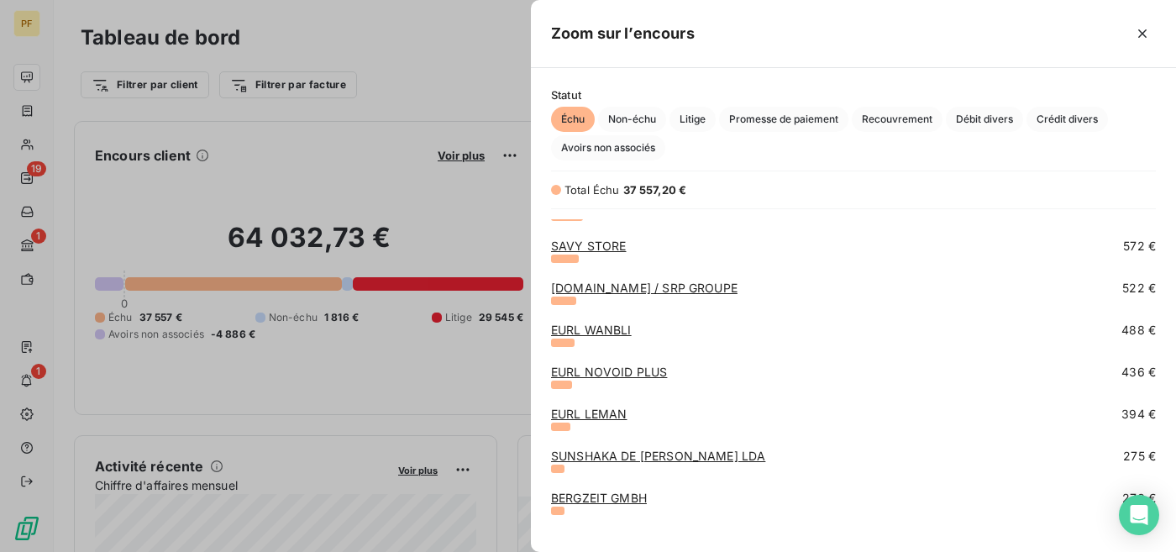
scroll to position [581, 0]
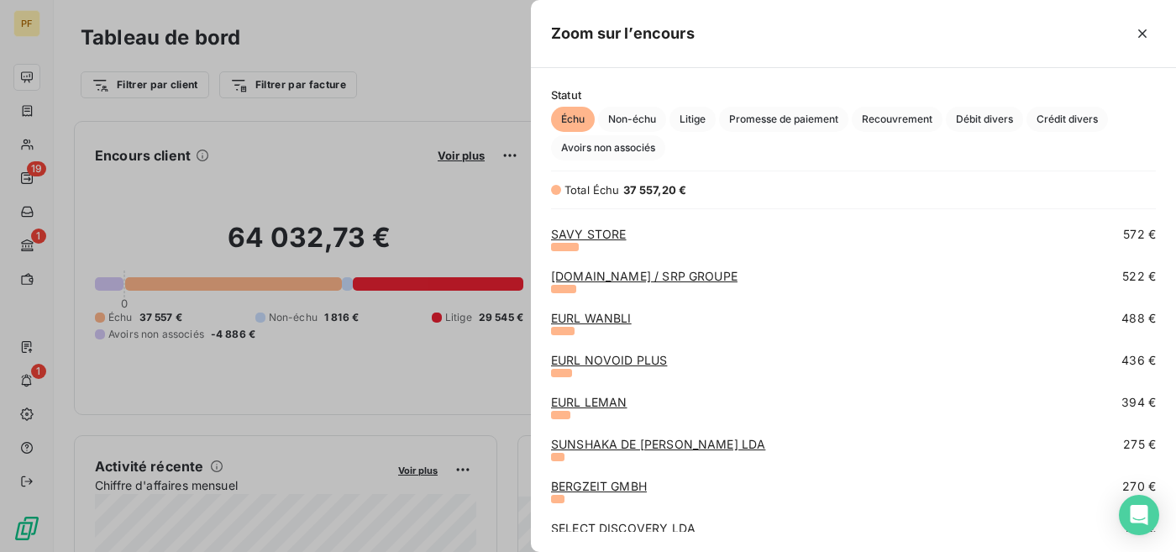
click at [632, 361] on link "EURL NOVOID PLUS" at bounding box center [609, 360] width 116 height 14
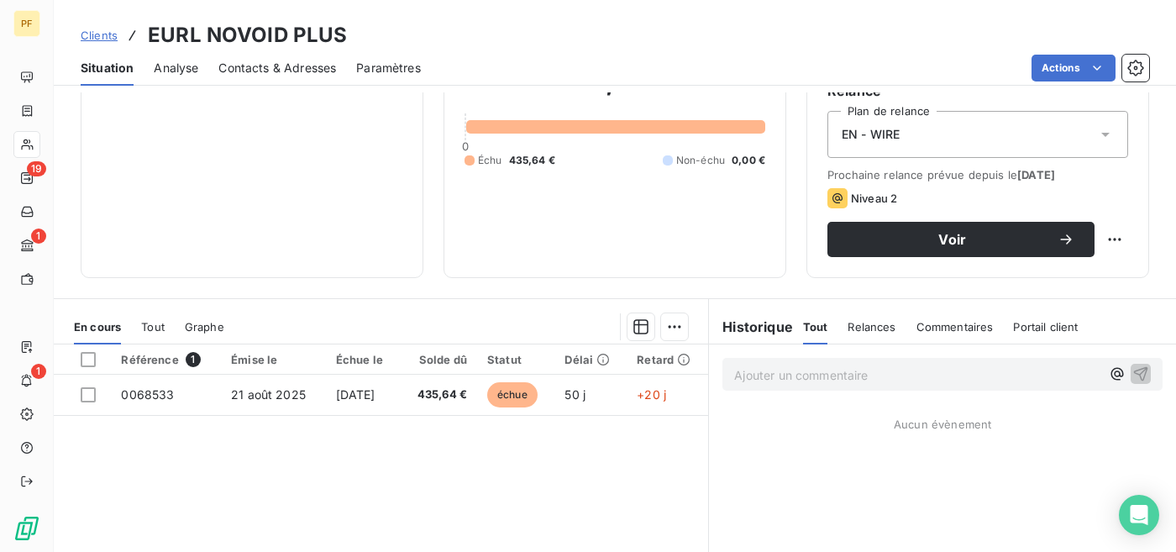
scroll to position [177, 0]
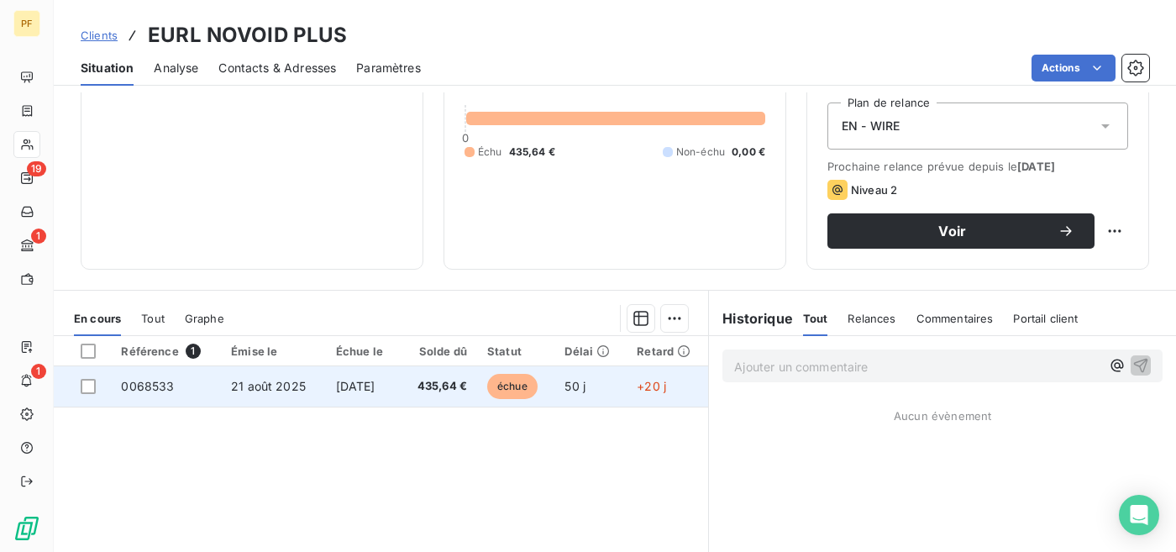
click at [431, 385] on span "435,64 €" at bounding box center [438, 386] width 57 height 17
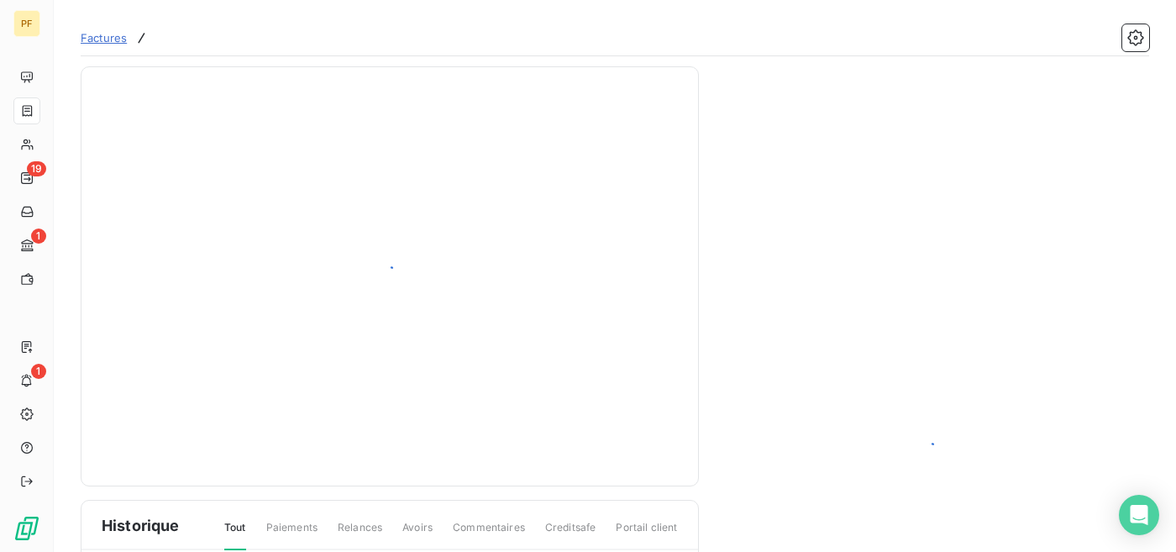
scroll to position [209, 0]
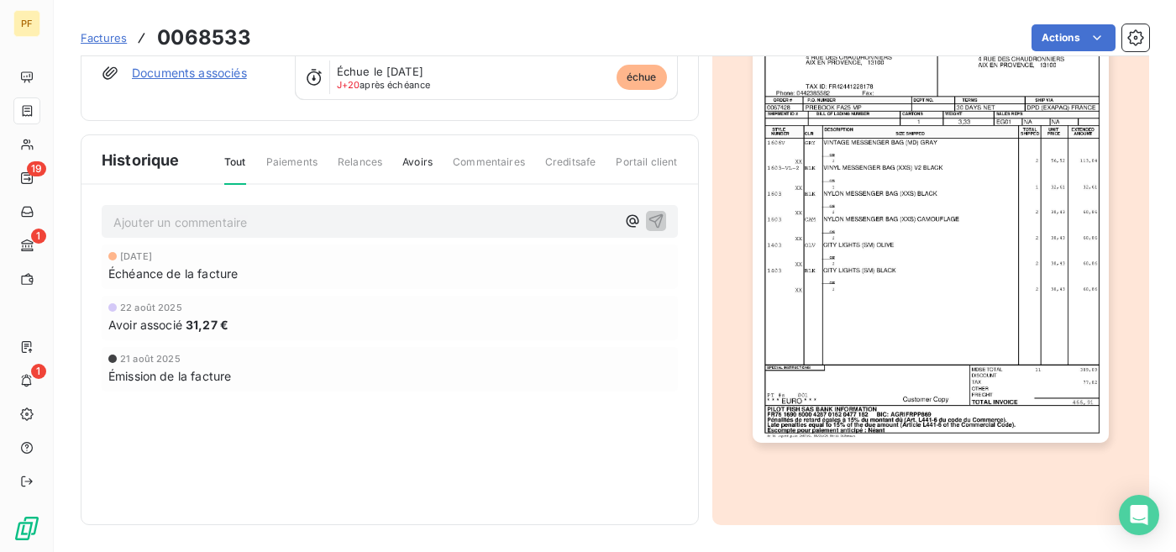
click at [900, 323] on img "button" at bounding box center [931, 191] width 356 height 502
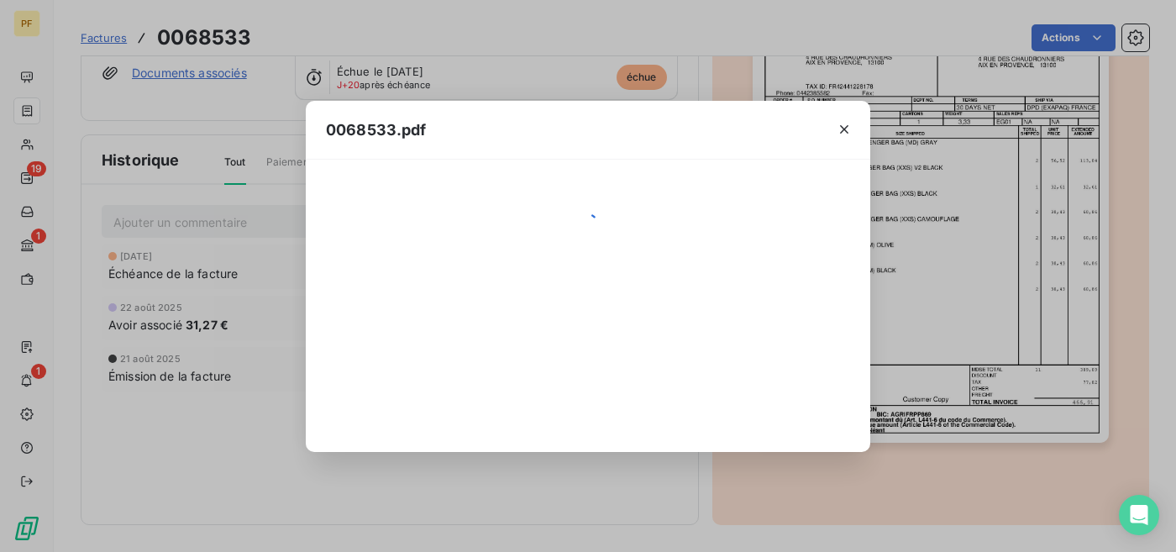
click at [900, 323] on div "0068533.pdf" at bounding box center [588, 276] width 1176 height 552
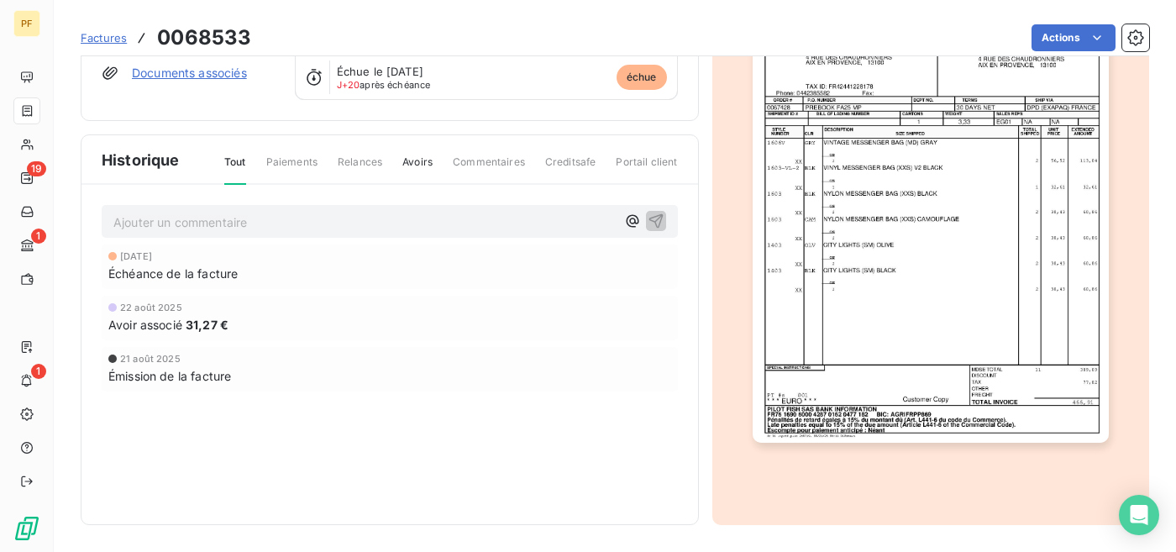
click at [936, 286] on img "button" at bounding box center [931, 191] width 356 height 502
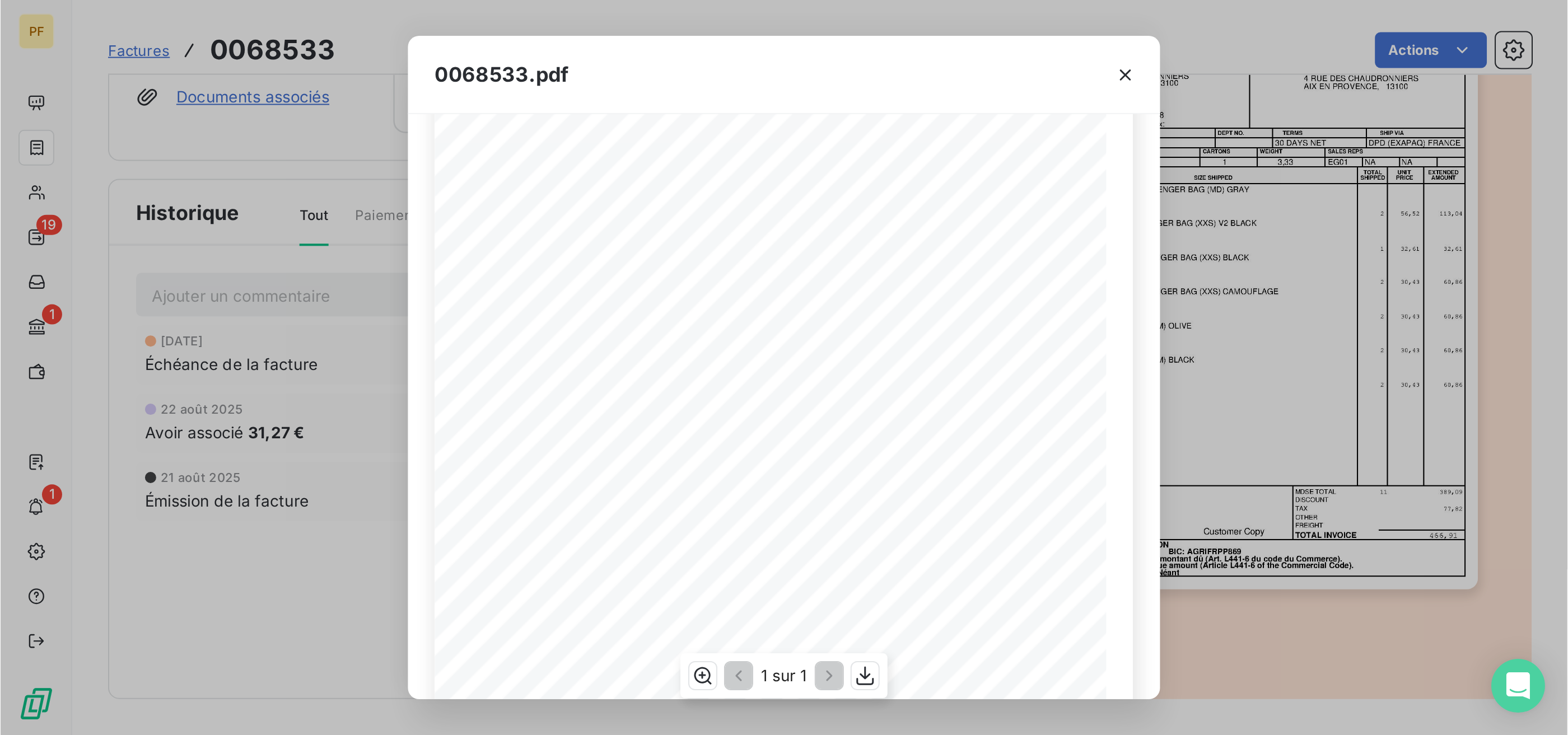
scroll to position [209, 0]
click at [434, 338] on icon "button" at bounding box center [433, 339] width 9 height 9
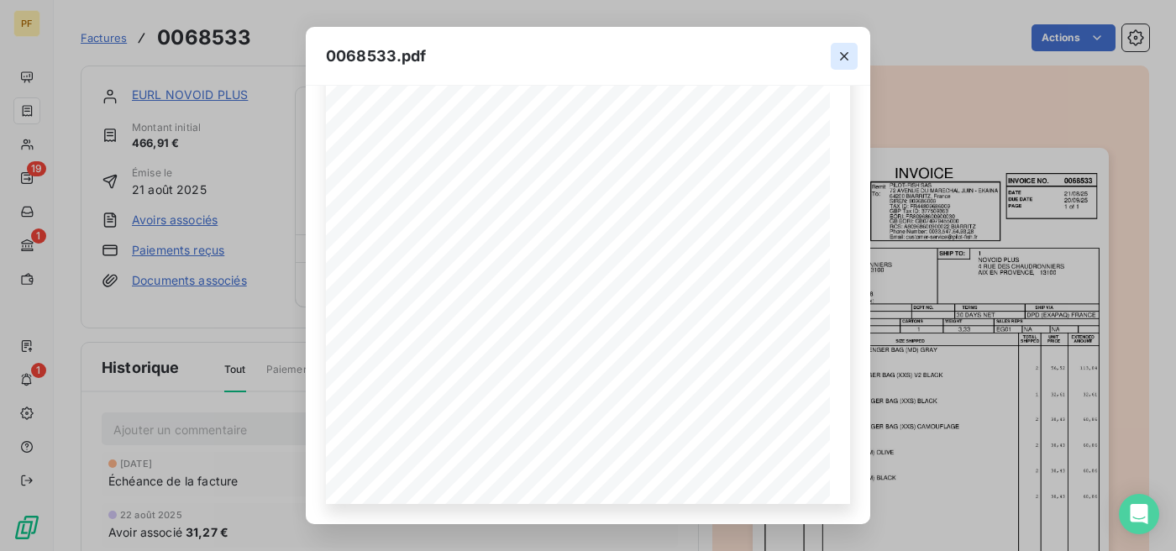
click at [837, 56] on icon "button" at bounding box center [844, 56] width 17 height 17
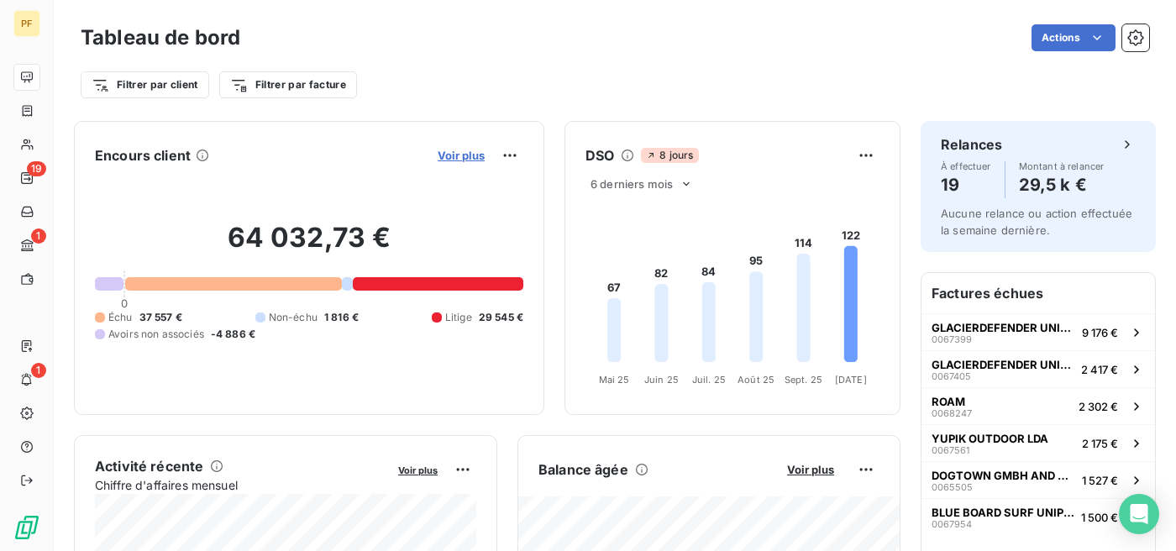
click at [469, 155] on span "Voir plus" at bounding box center [461, 155] width 47 height 13
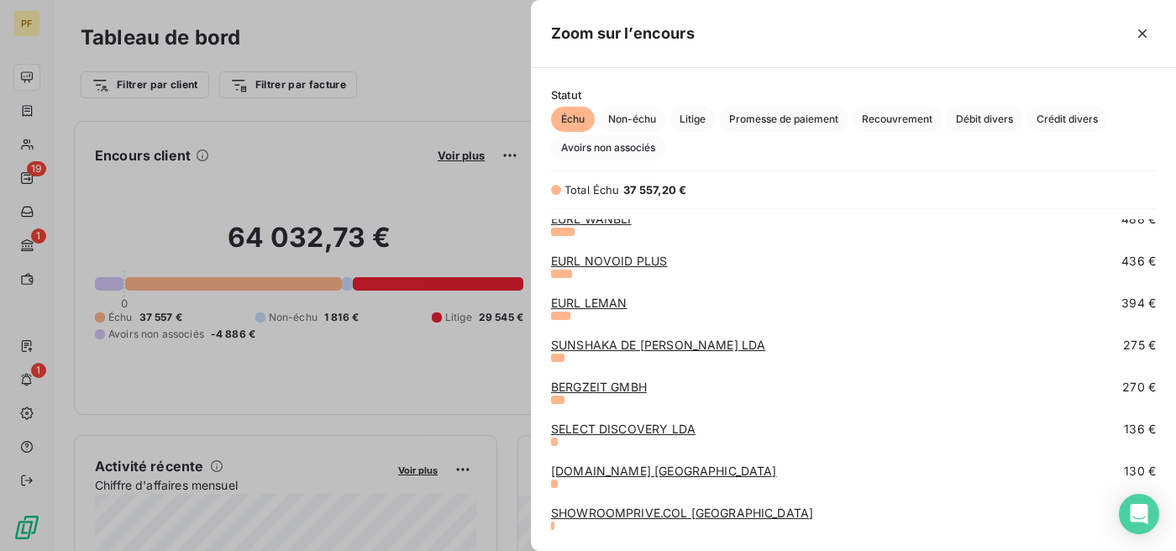
scroll to position [678, 0]
